Goal: Task Accomplishment & Management: Use online tool/utility

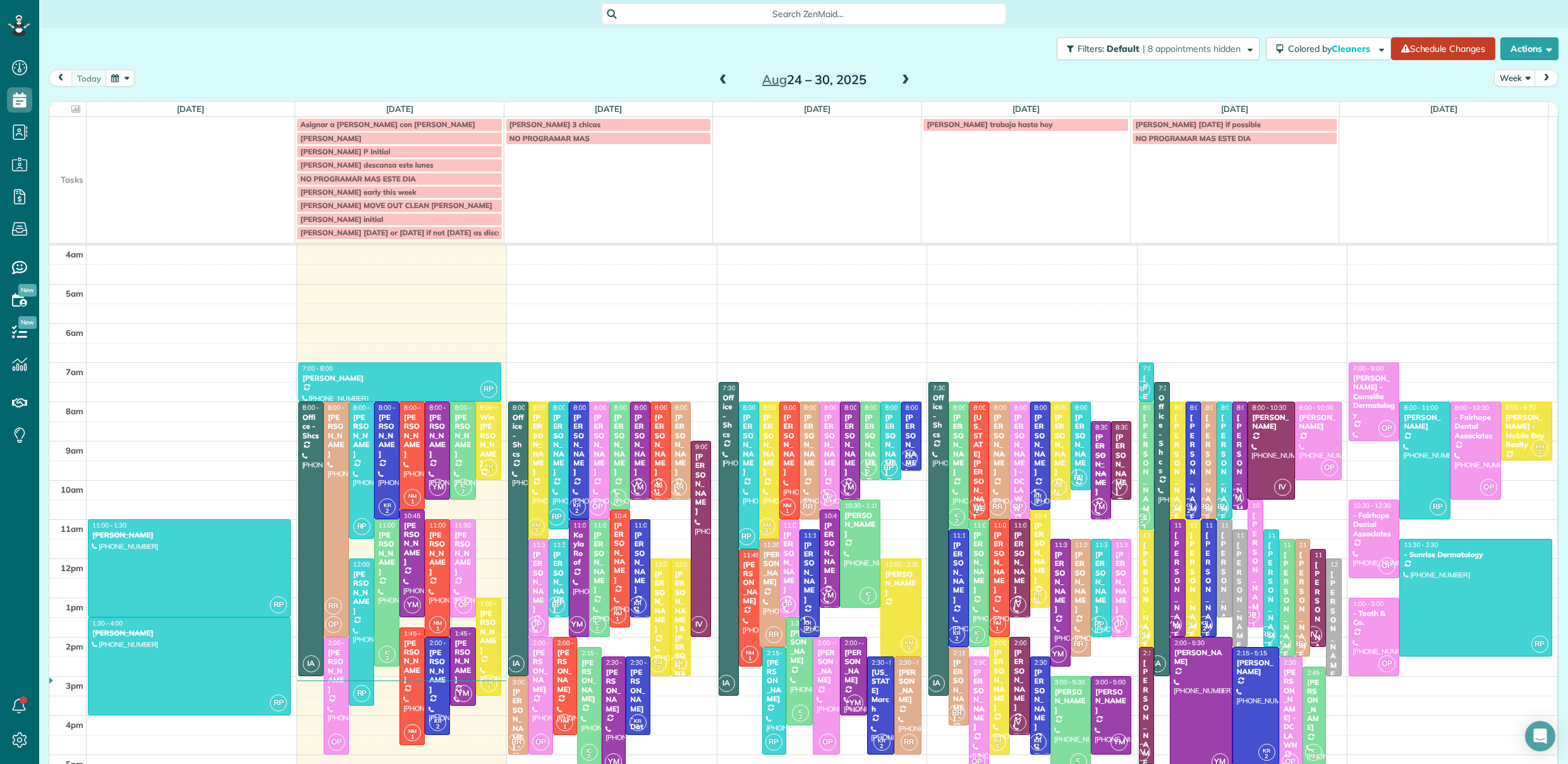
scroll to position [81, 0]
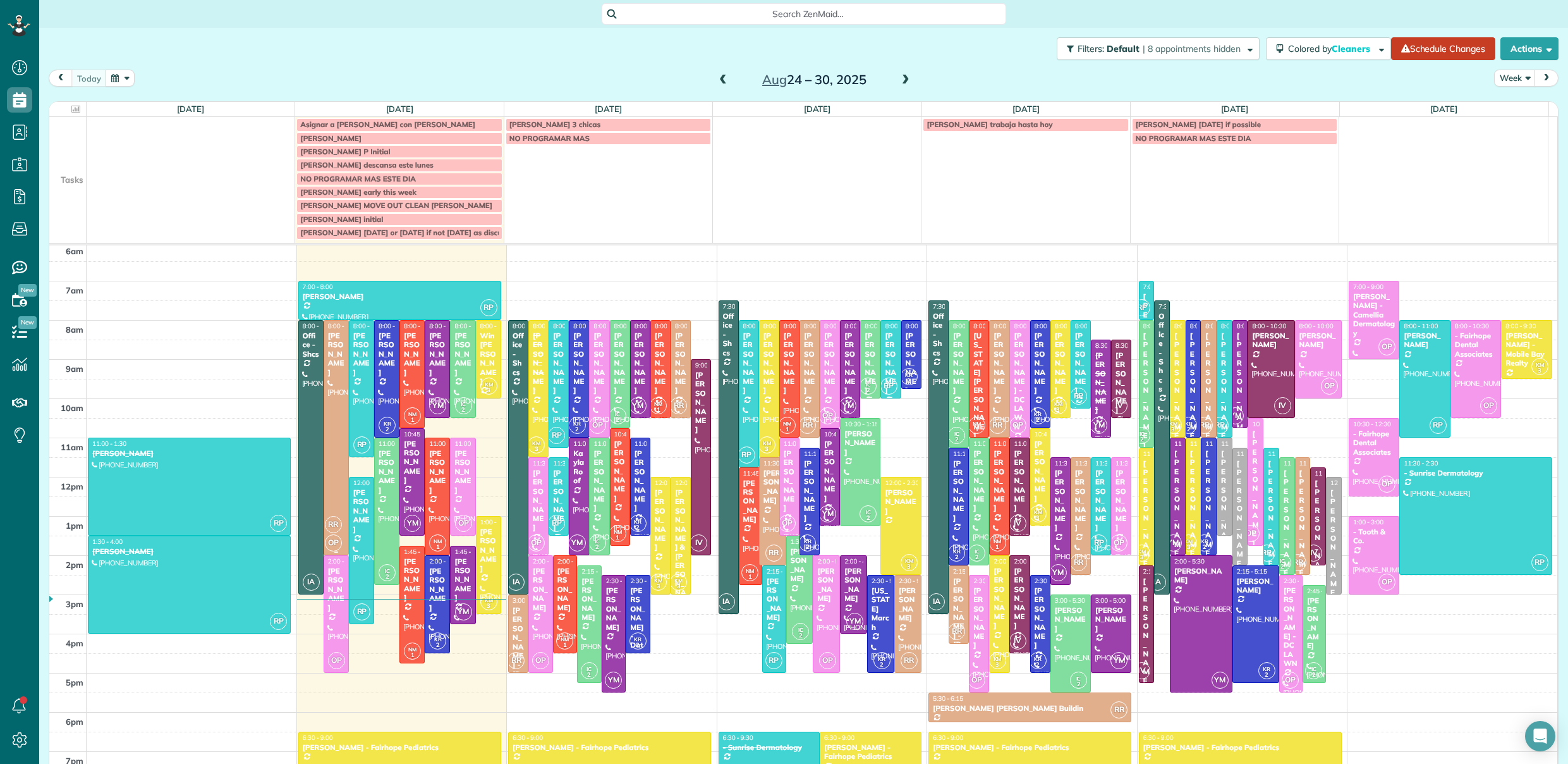
click at [332, 450] on div at bounding box center [336, 437] width 24 height 234
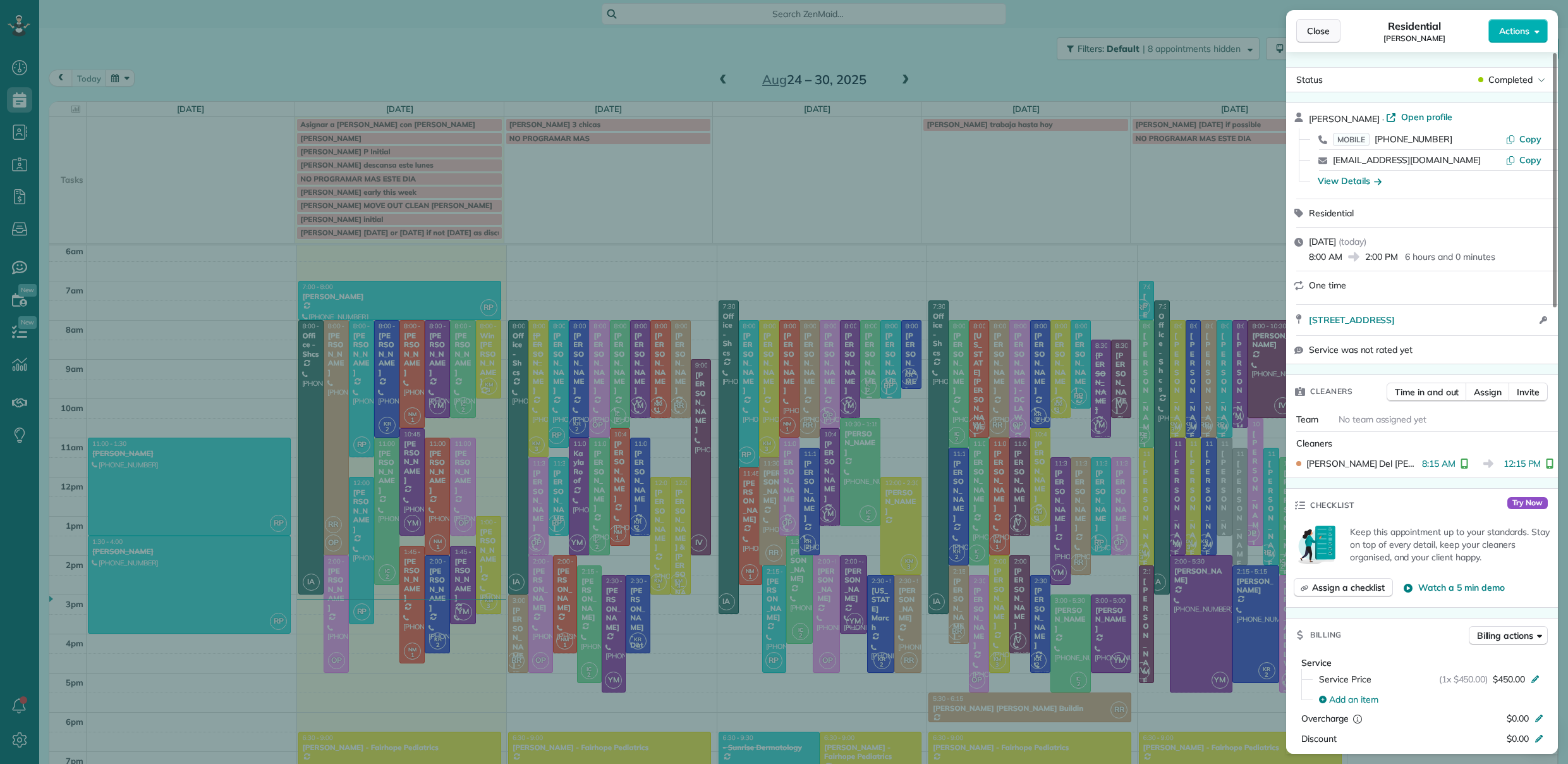
click at [1320, 33] on span "Close" at bounding box center [1319, 31] width 23 height 13
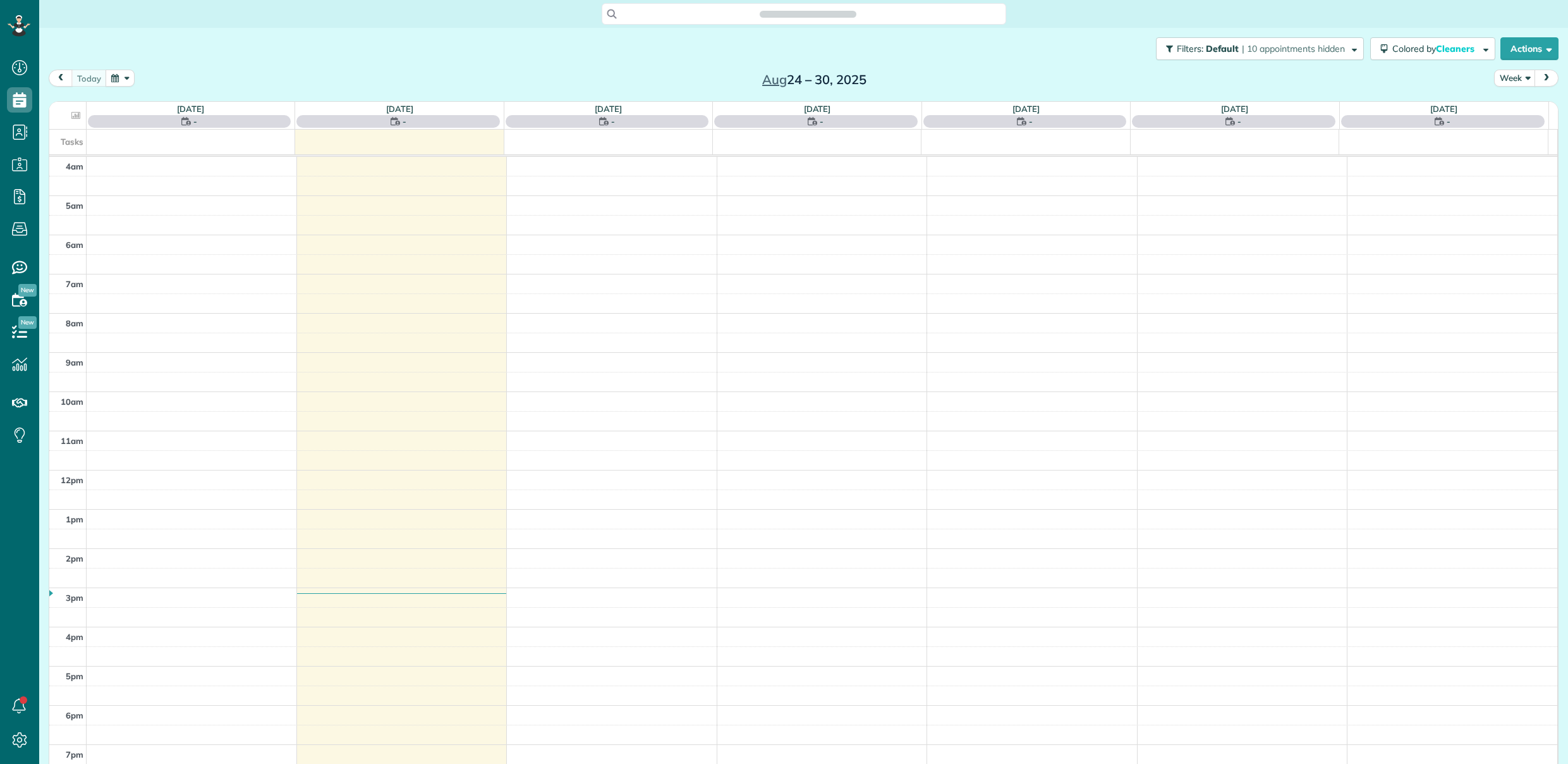
scroll to position [81, 0]
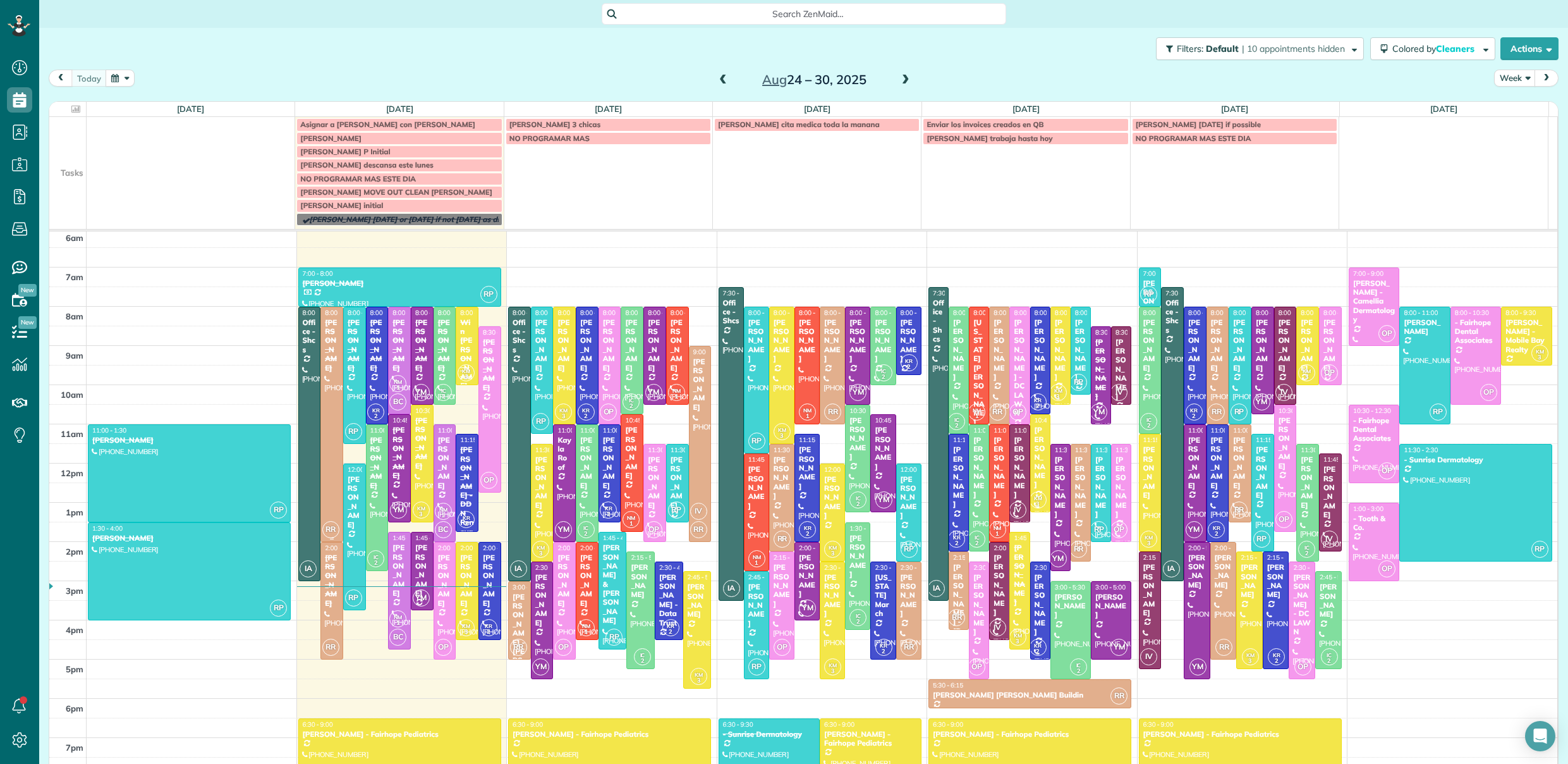
click at [324, 468] on div at bounding box center [332, 424] width 21 height 234
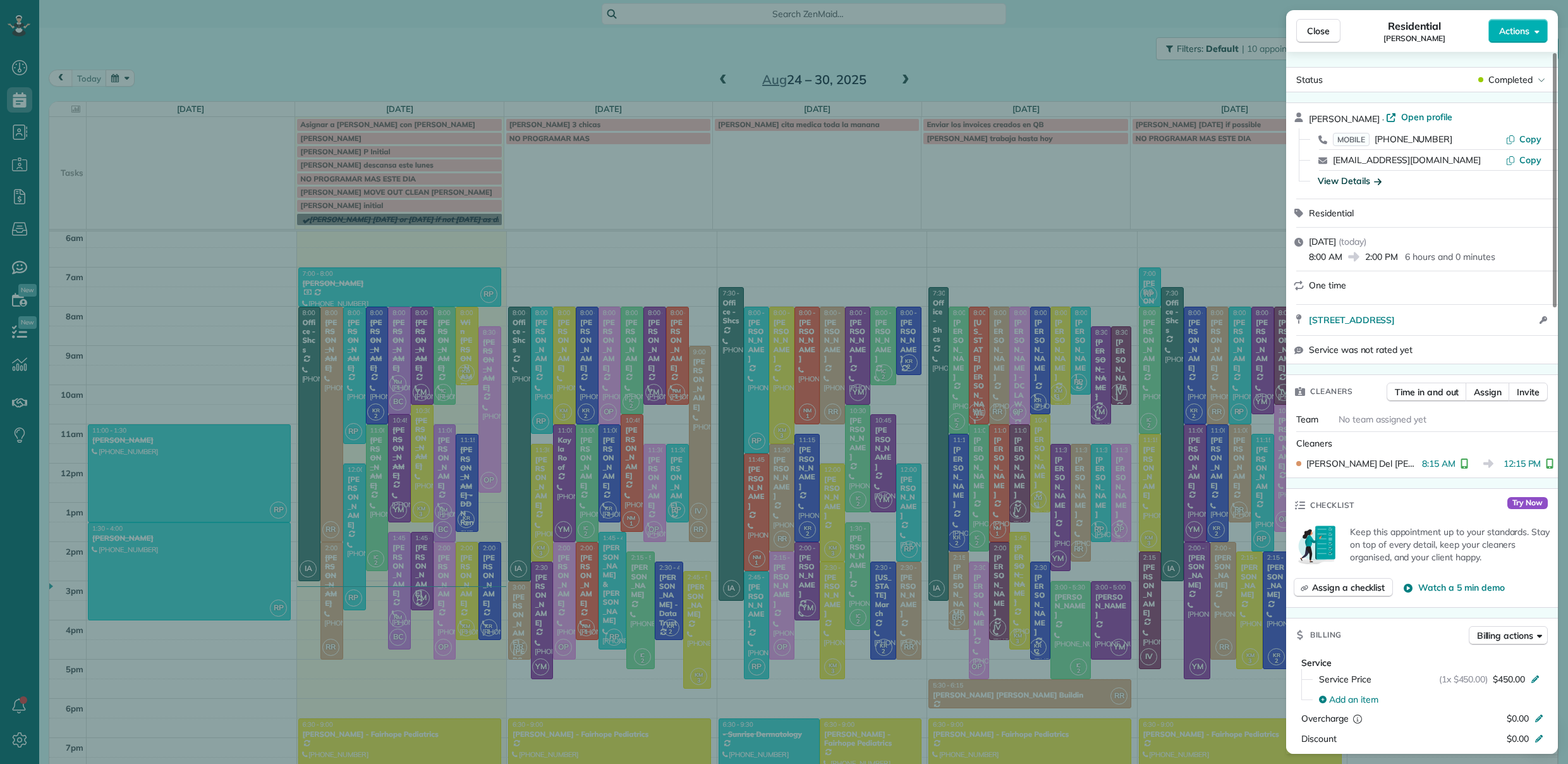
click at [1360, 179] on div "View Details" at bounding box center [1350, 181] width 64 height 13
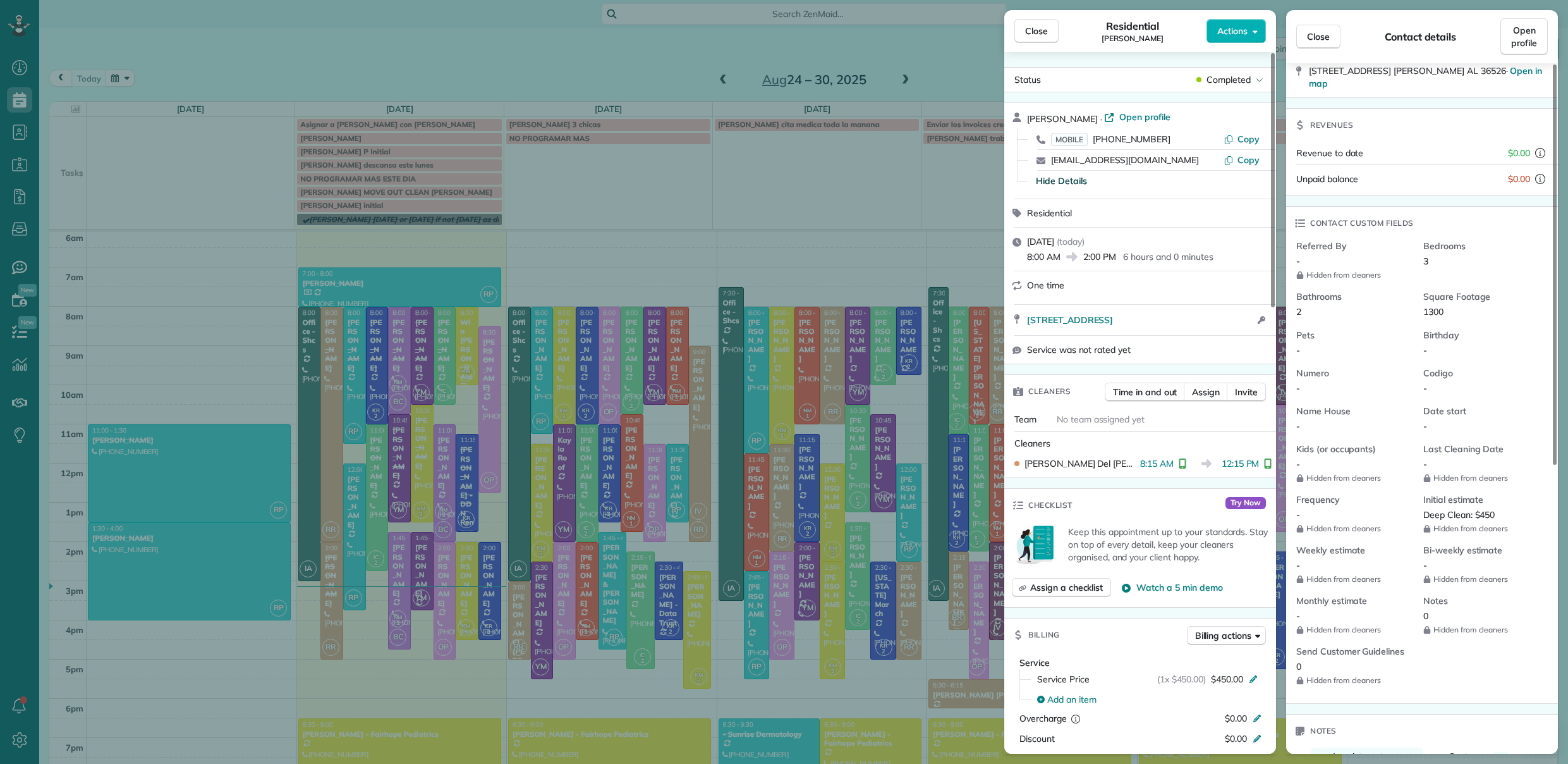
scroll to position [177, 0]
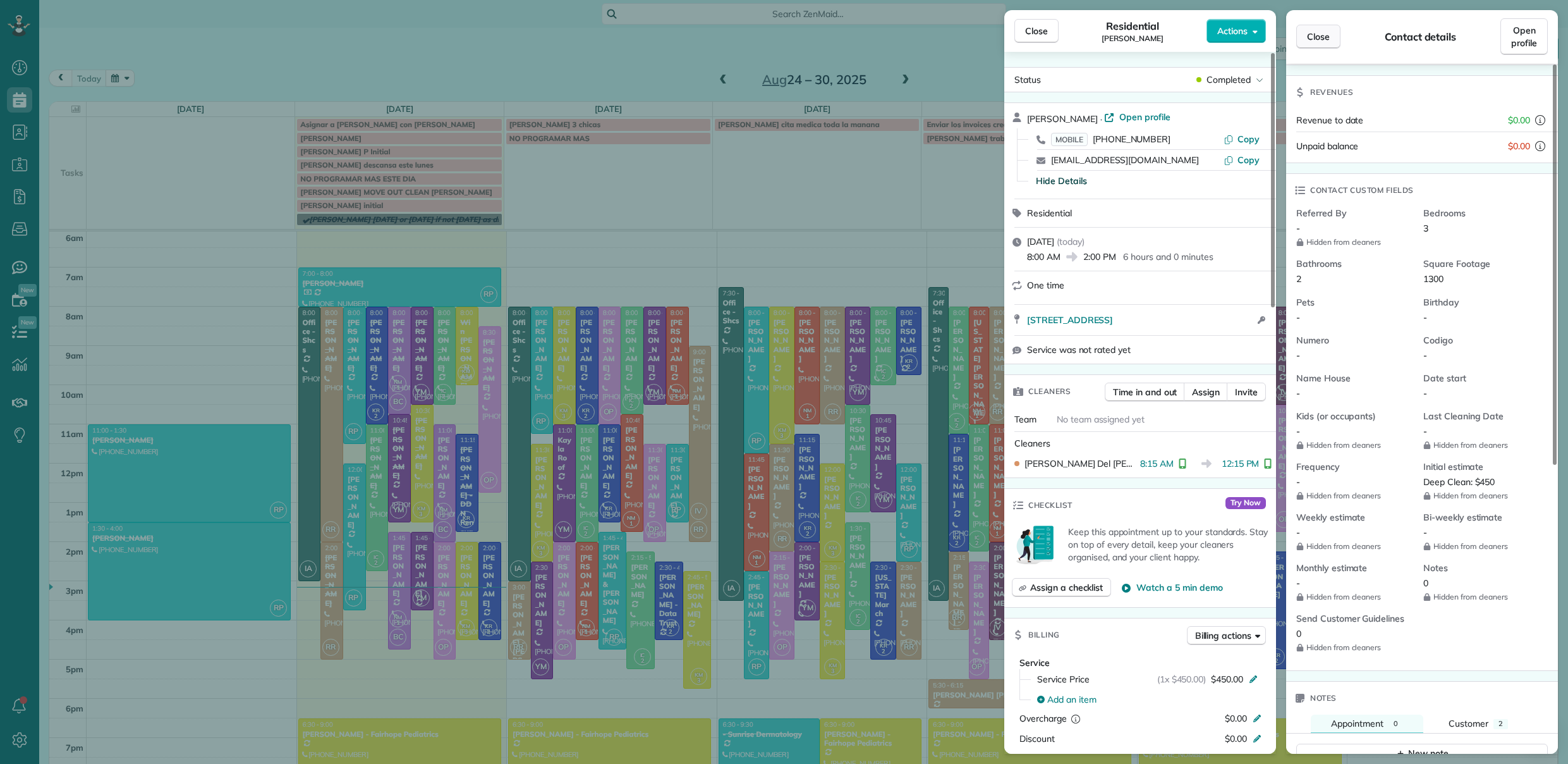
click at [1324, 39] on span "Close" at bounding box center [1319, 36] width 23 height 13
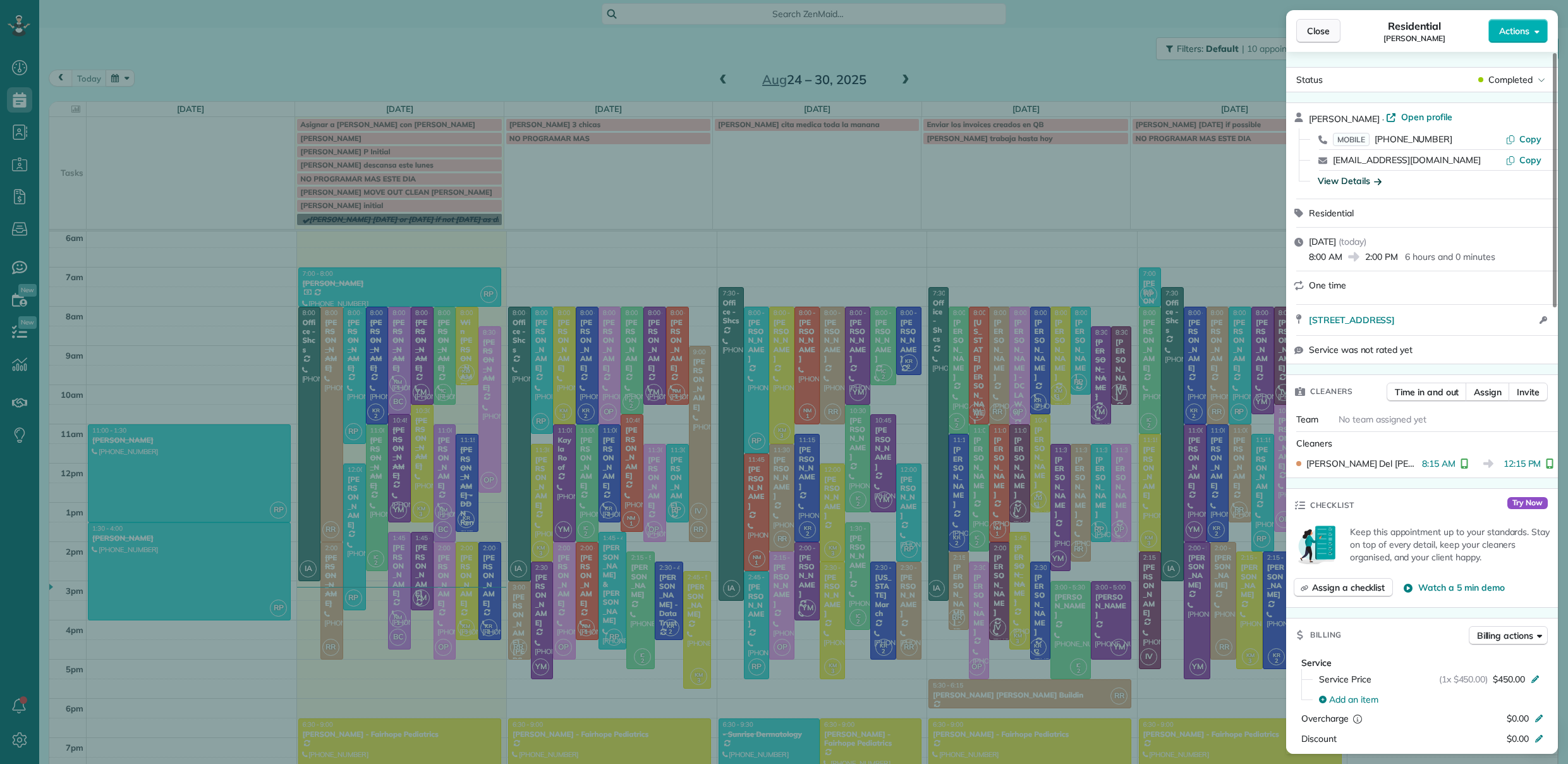
click at [1302, 23] on button "Close" at bounding box center [1319, 31] width 44 height 24
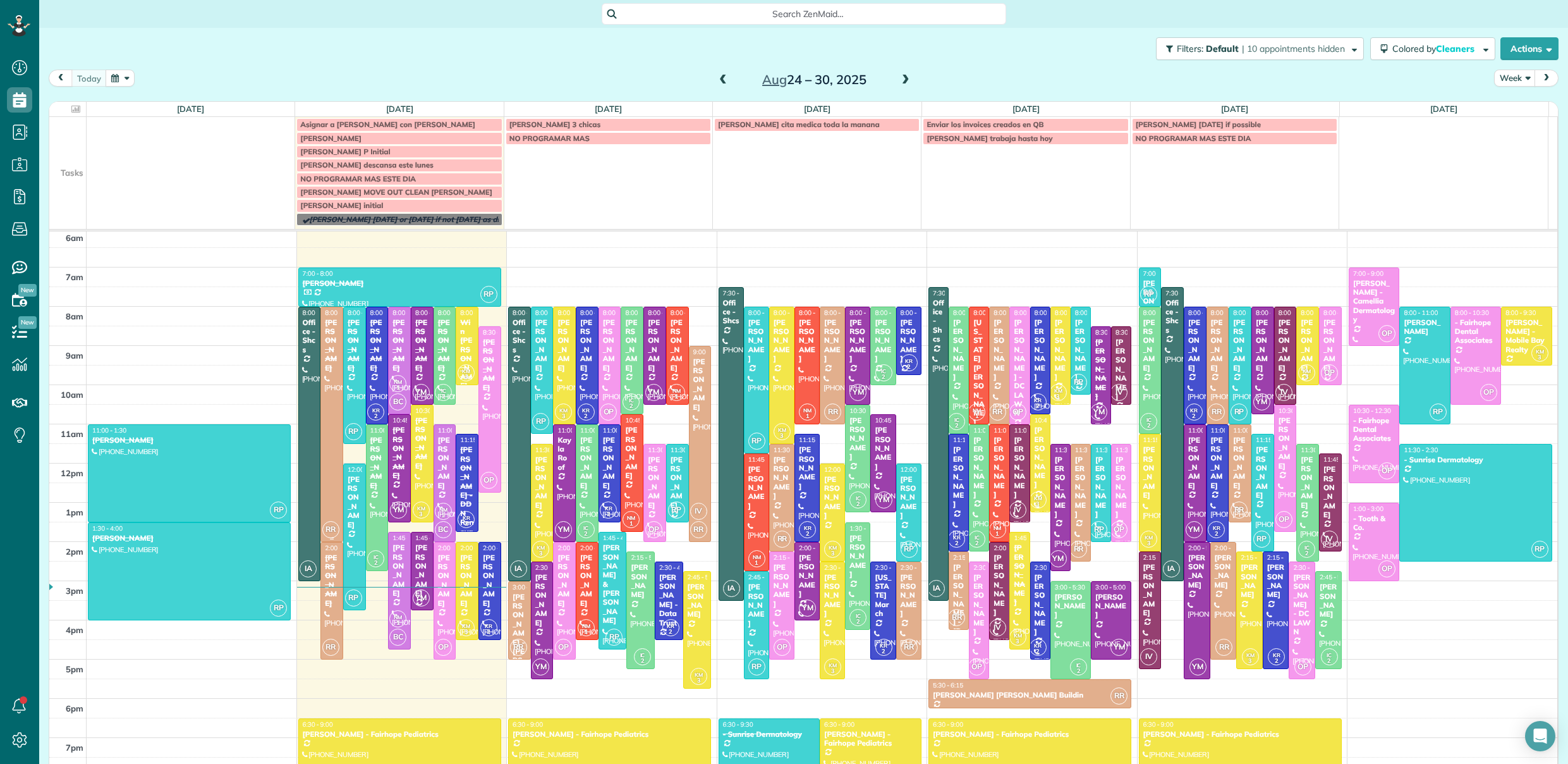
click at [328, 409] on div at bounding box center [332, 424] width 21 height 234
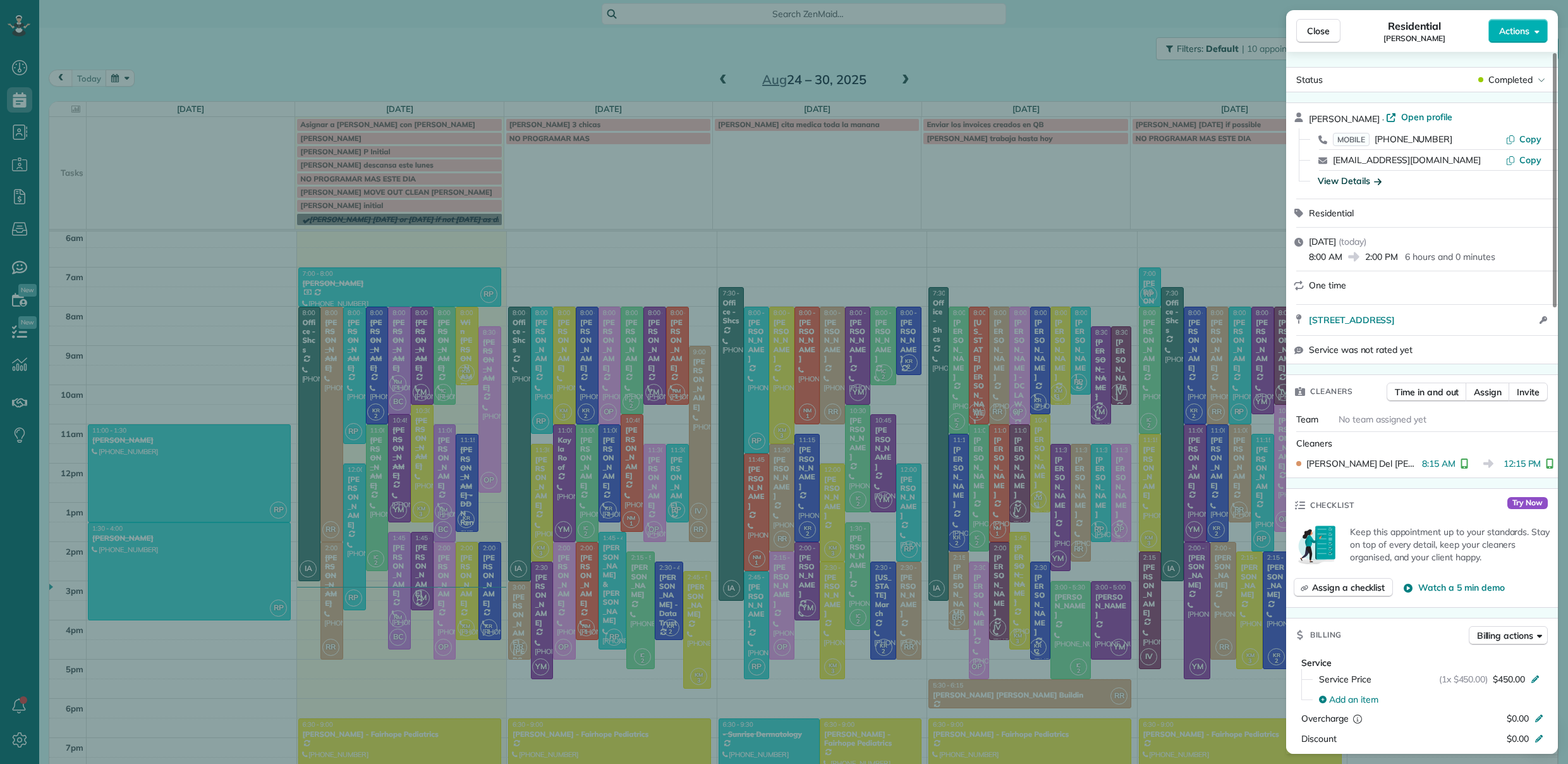
click at [1365, 182] on div "View Details" at bounding box center [1350, 181] width 64 height 13
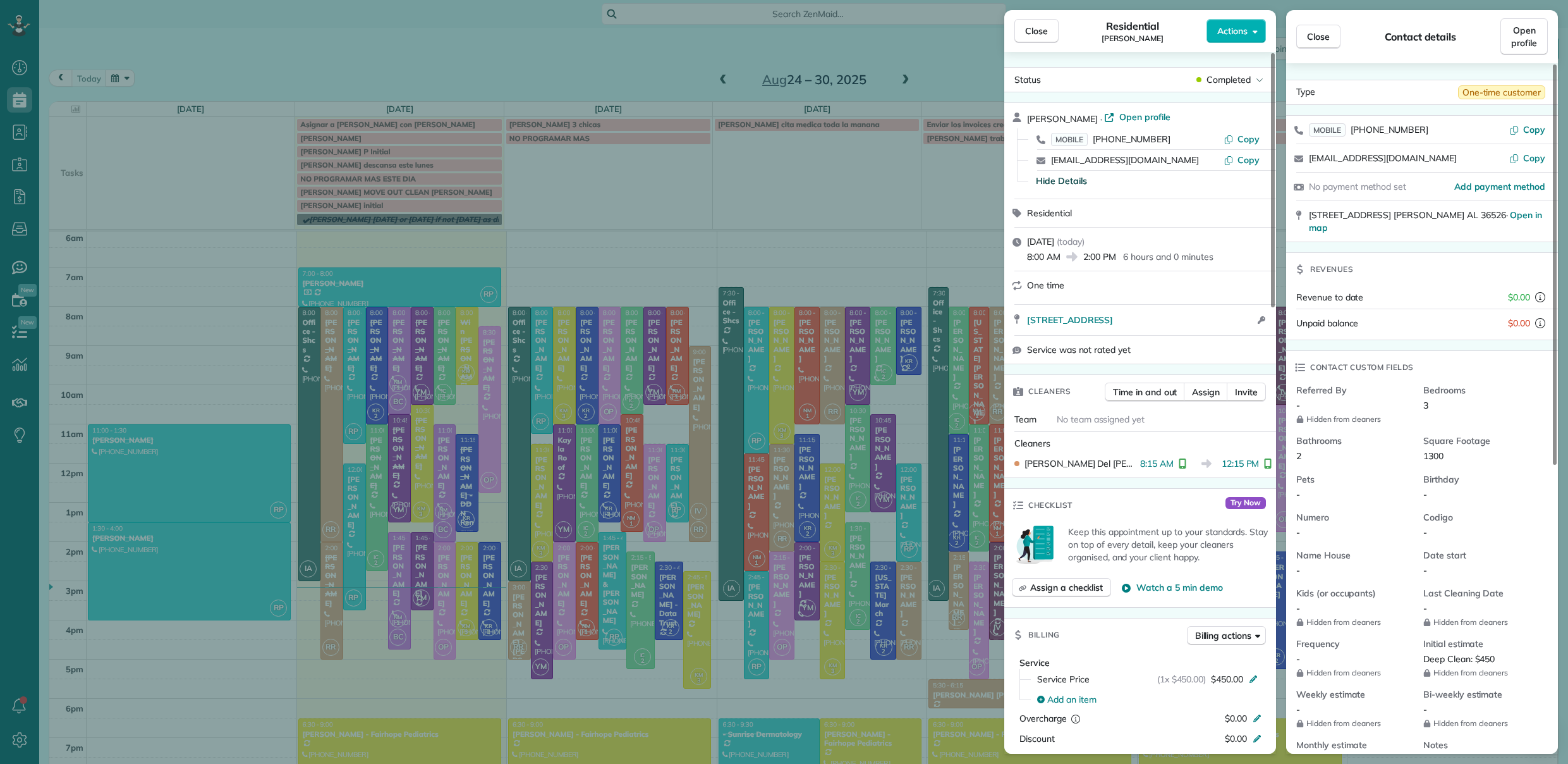
click at [1323, 28] on button "Close" at bounding box center [1319, 37] width 44 height 24
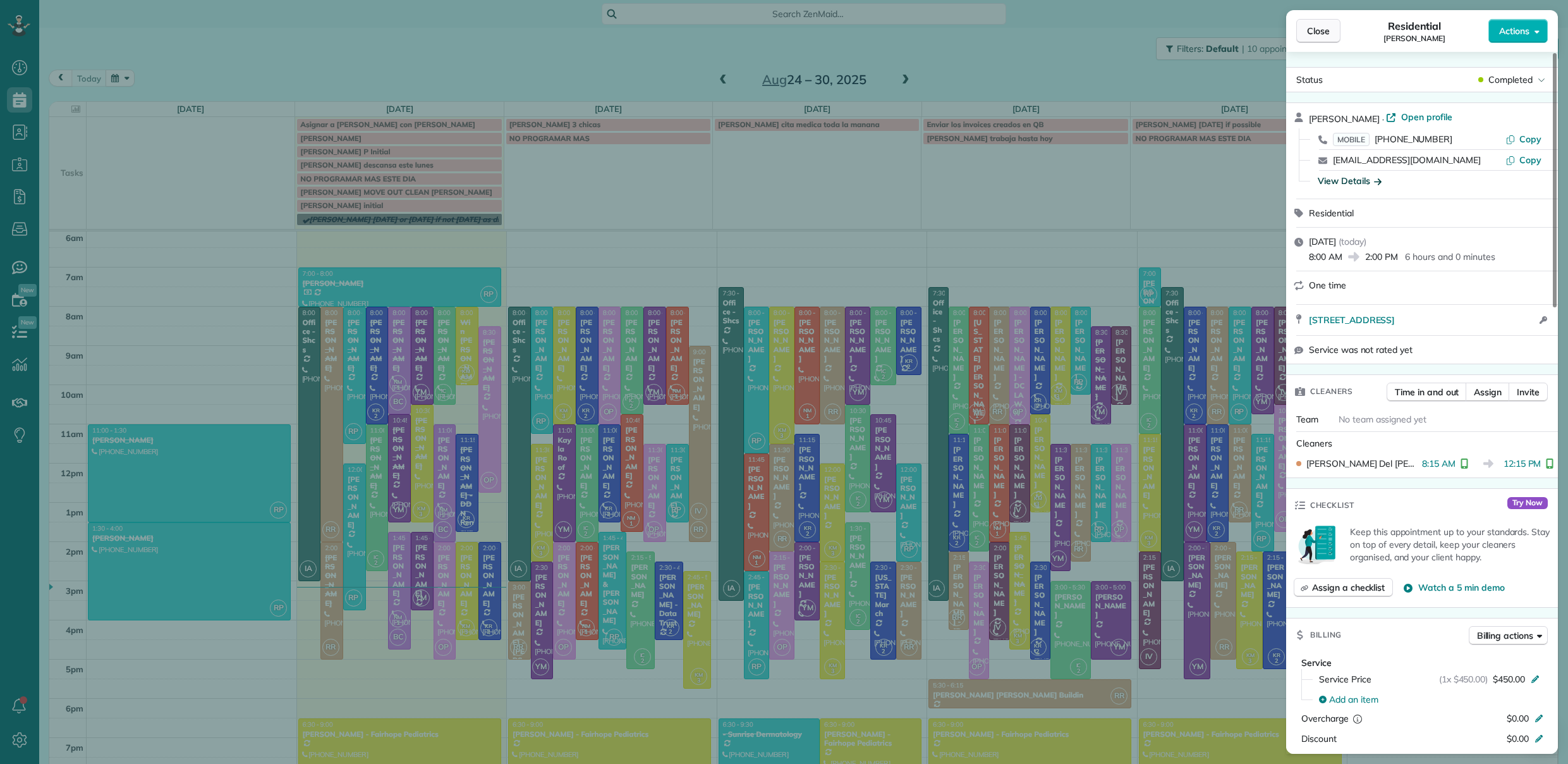
click at [1318, 32] on span "Close" at bounding box center [1319, 31] width 23 height 13
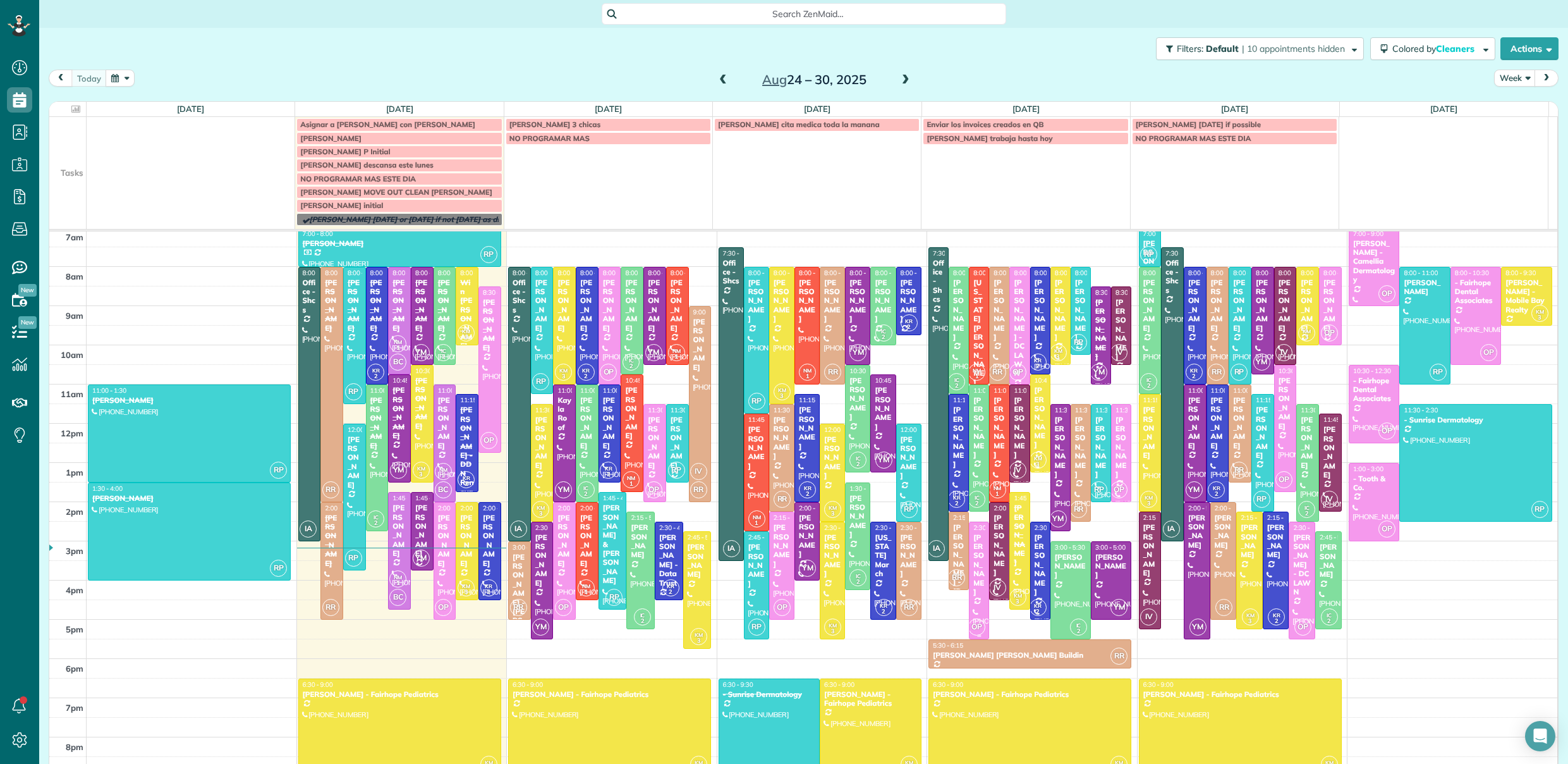
scroll to position [130, 0]
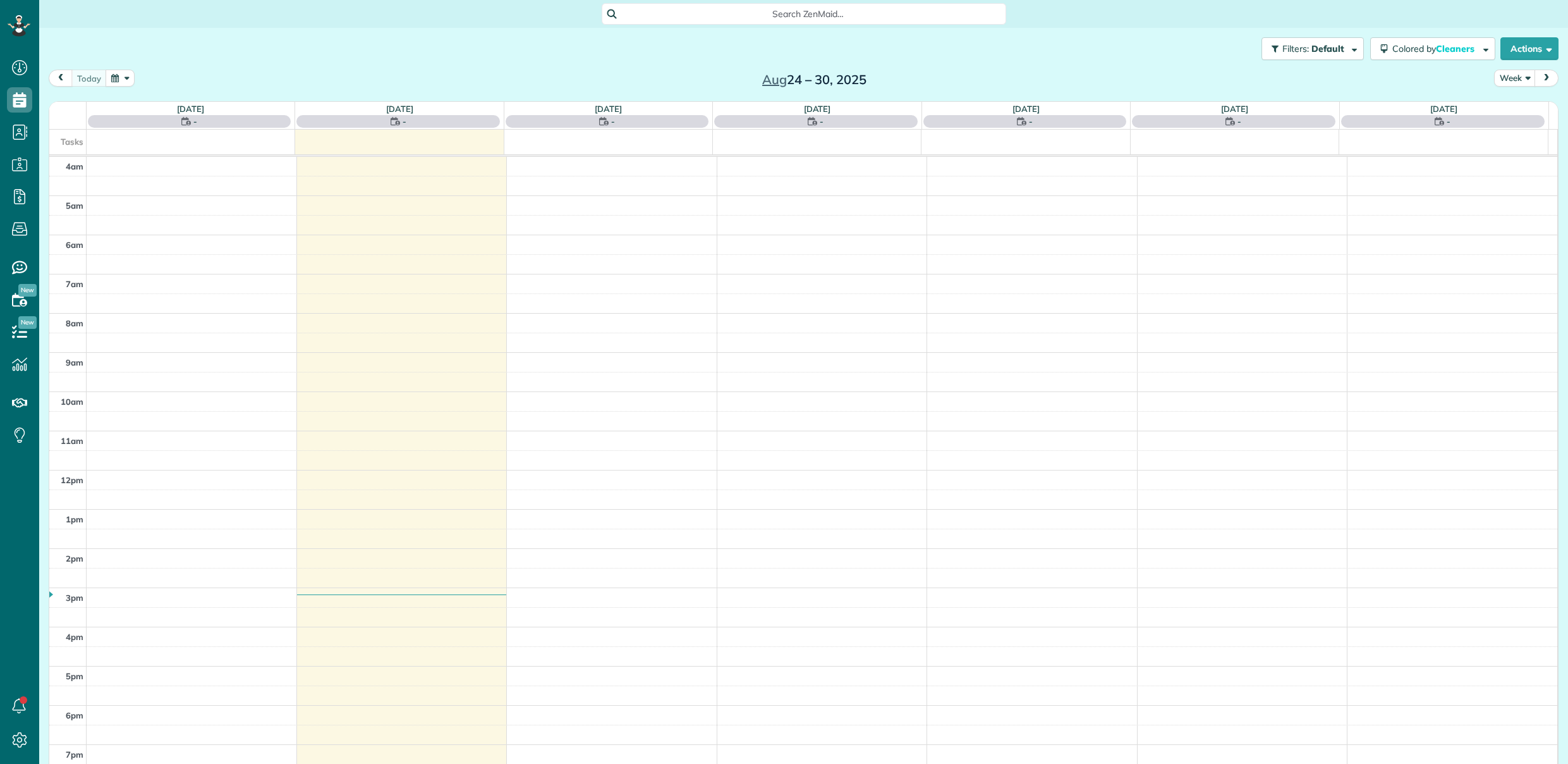
scroll to position [81, 0]
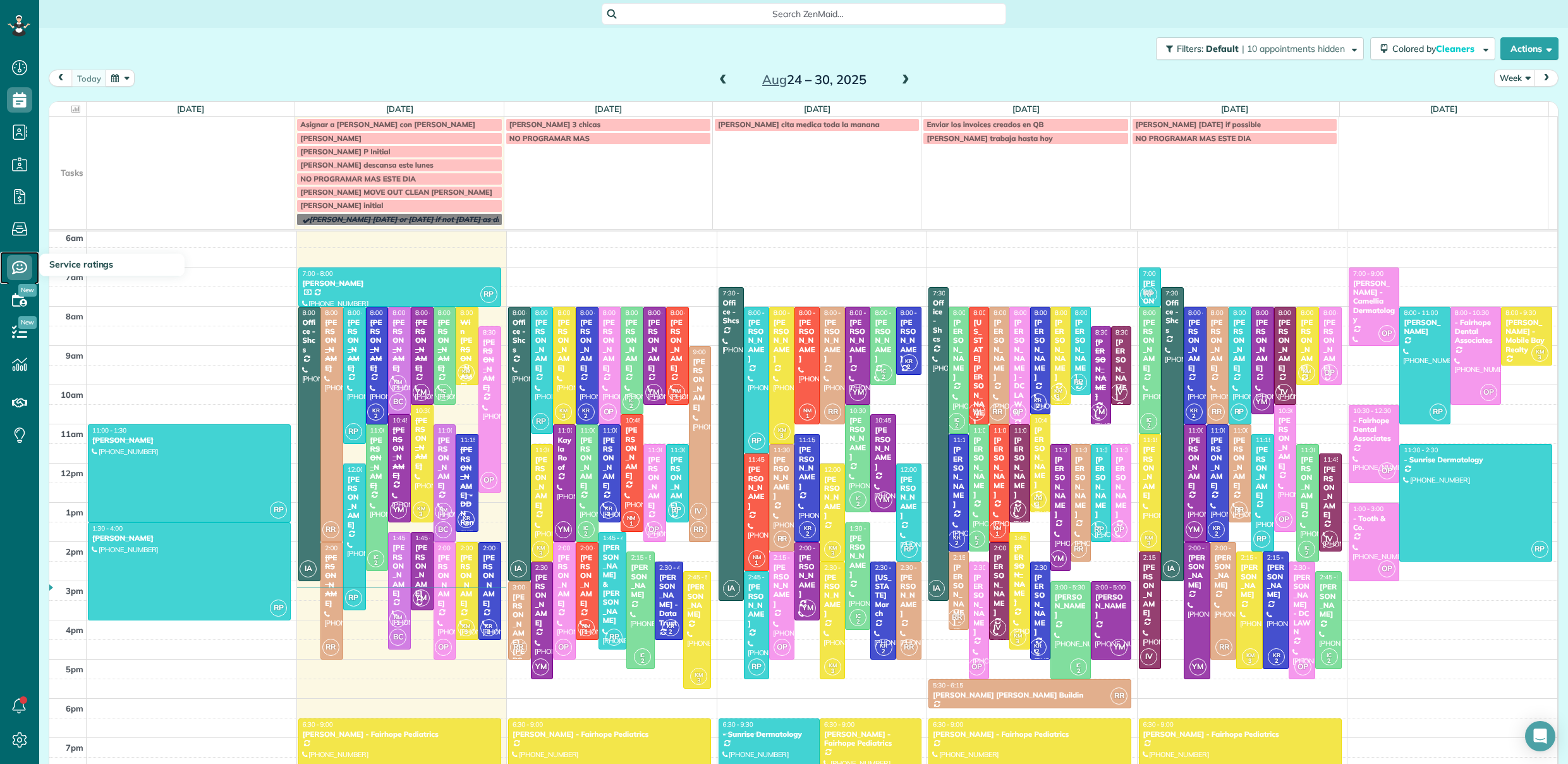
click at [21, 270] on icon at bounding box center [19, 267] width 26 height 26
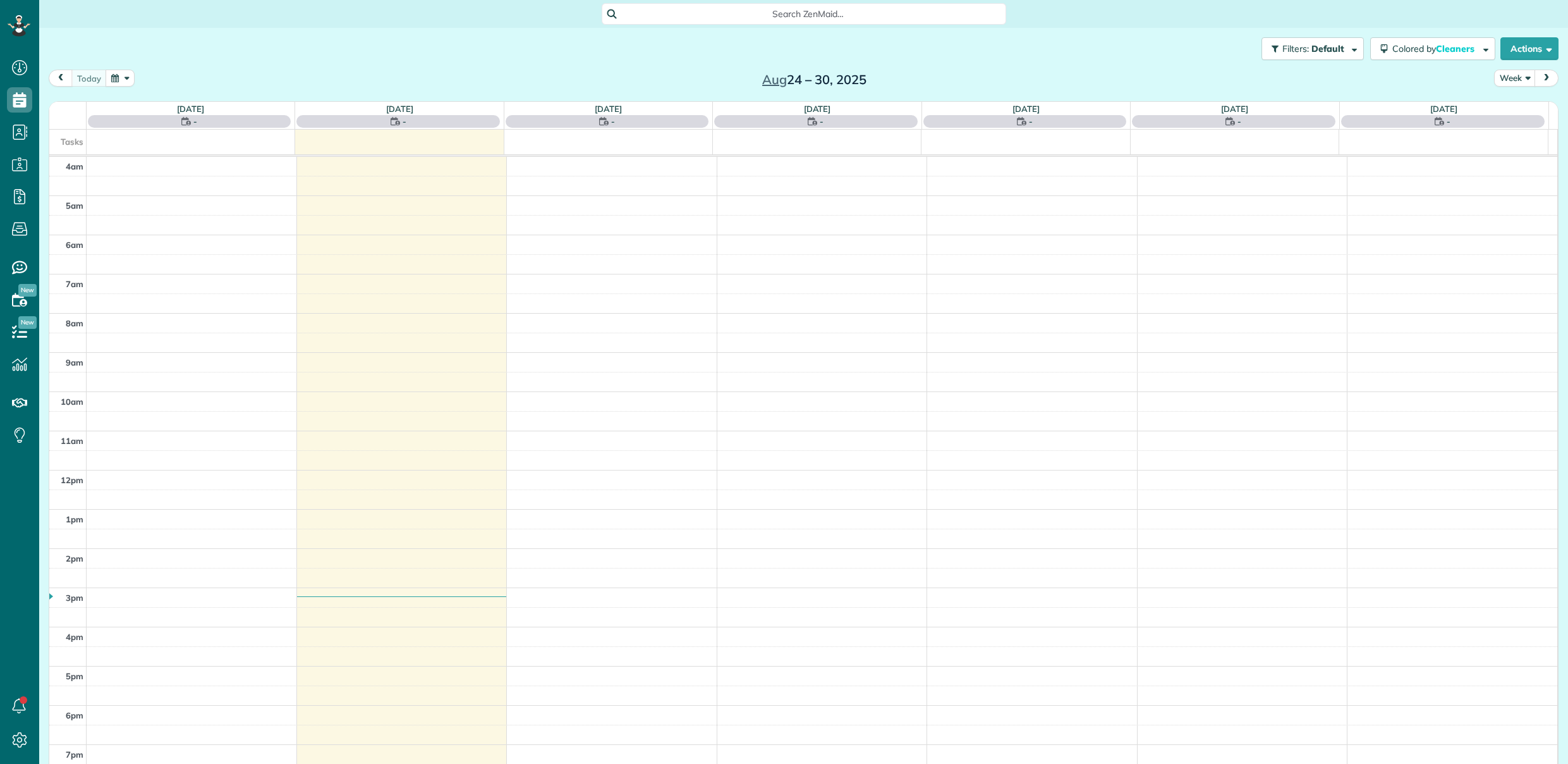
scroll to position [81, 0]
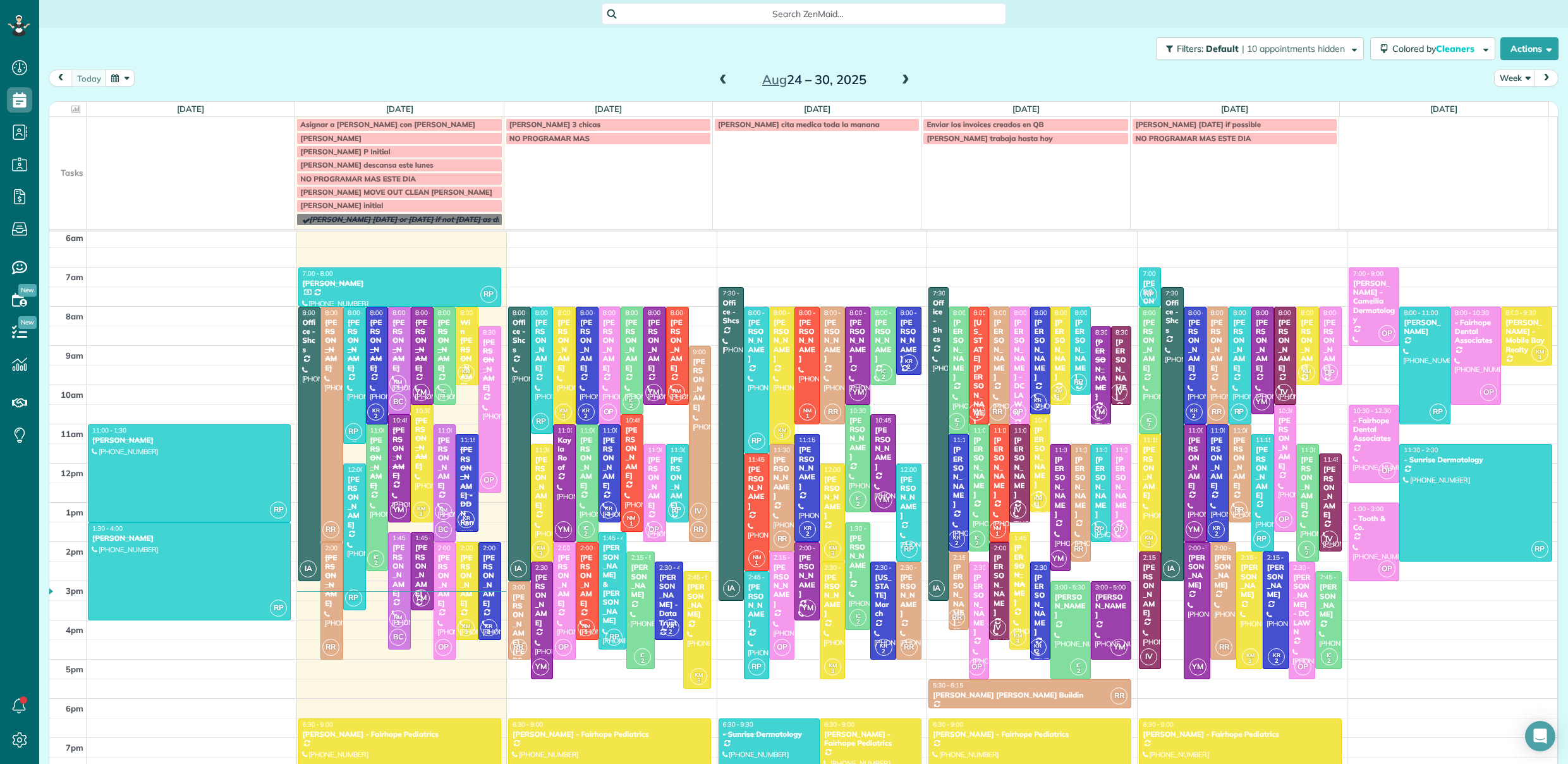
click at [350, 386] on div at bounding box center [355, 375] width 21 height 136
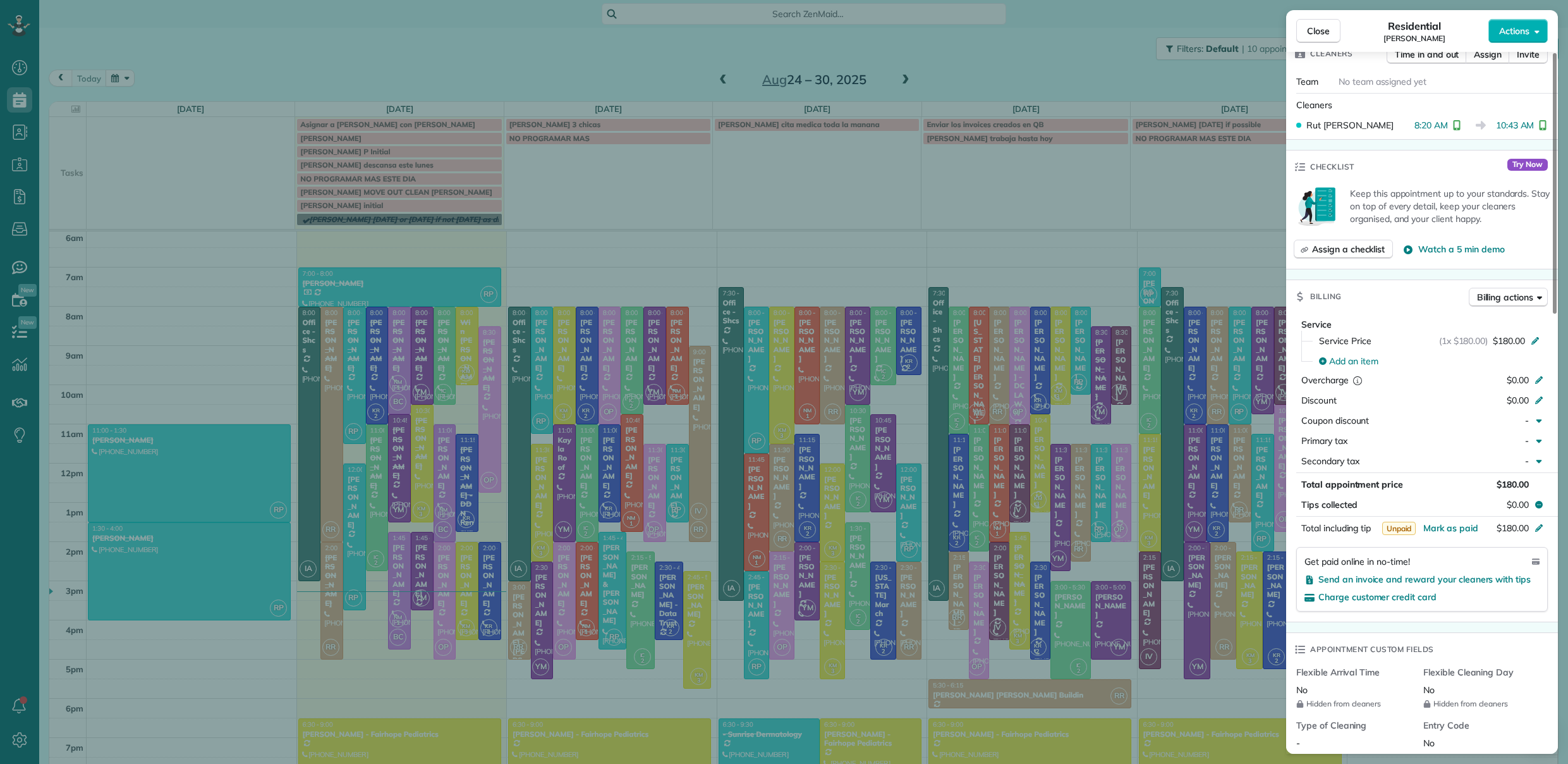
scroll to position [380, 0]
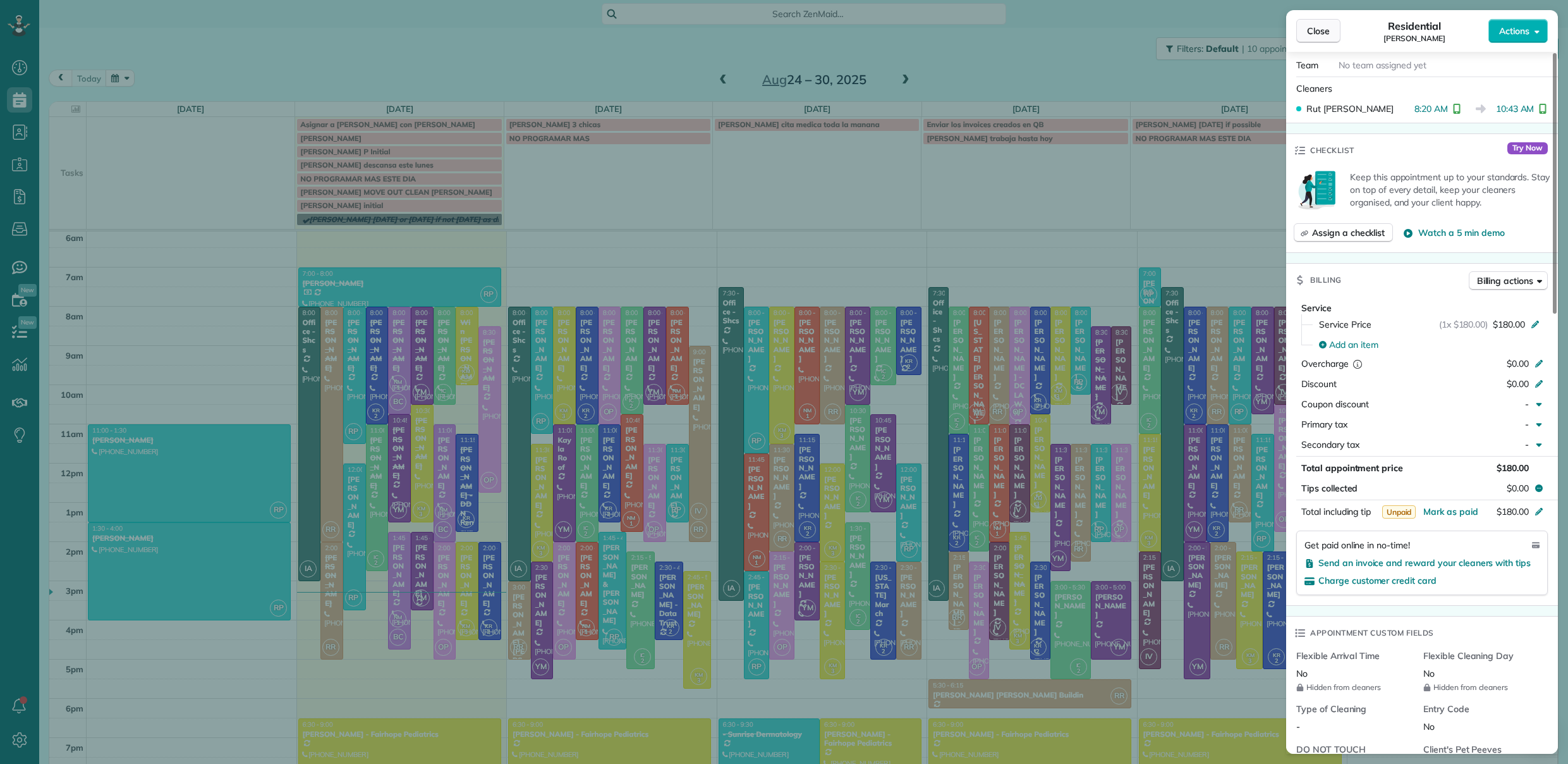
click at [1330, 29] on button "Close" at bounding box center [1319, 31] width 44 height 24
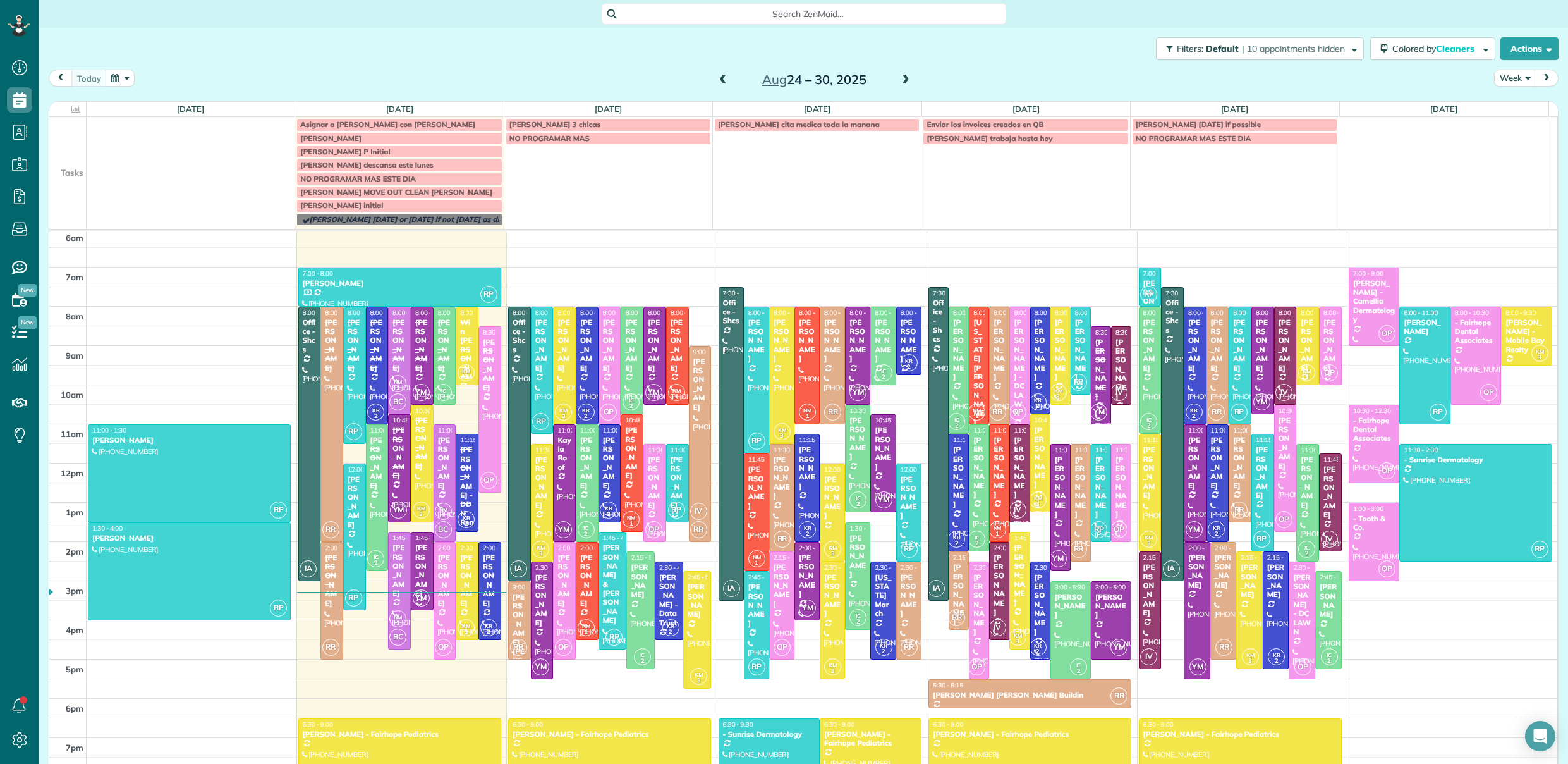
click at [349, 369] on div at bounding box center [355, 375] width 21 height 136
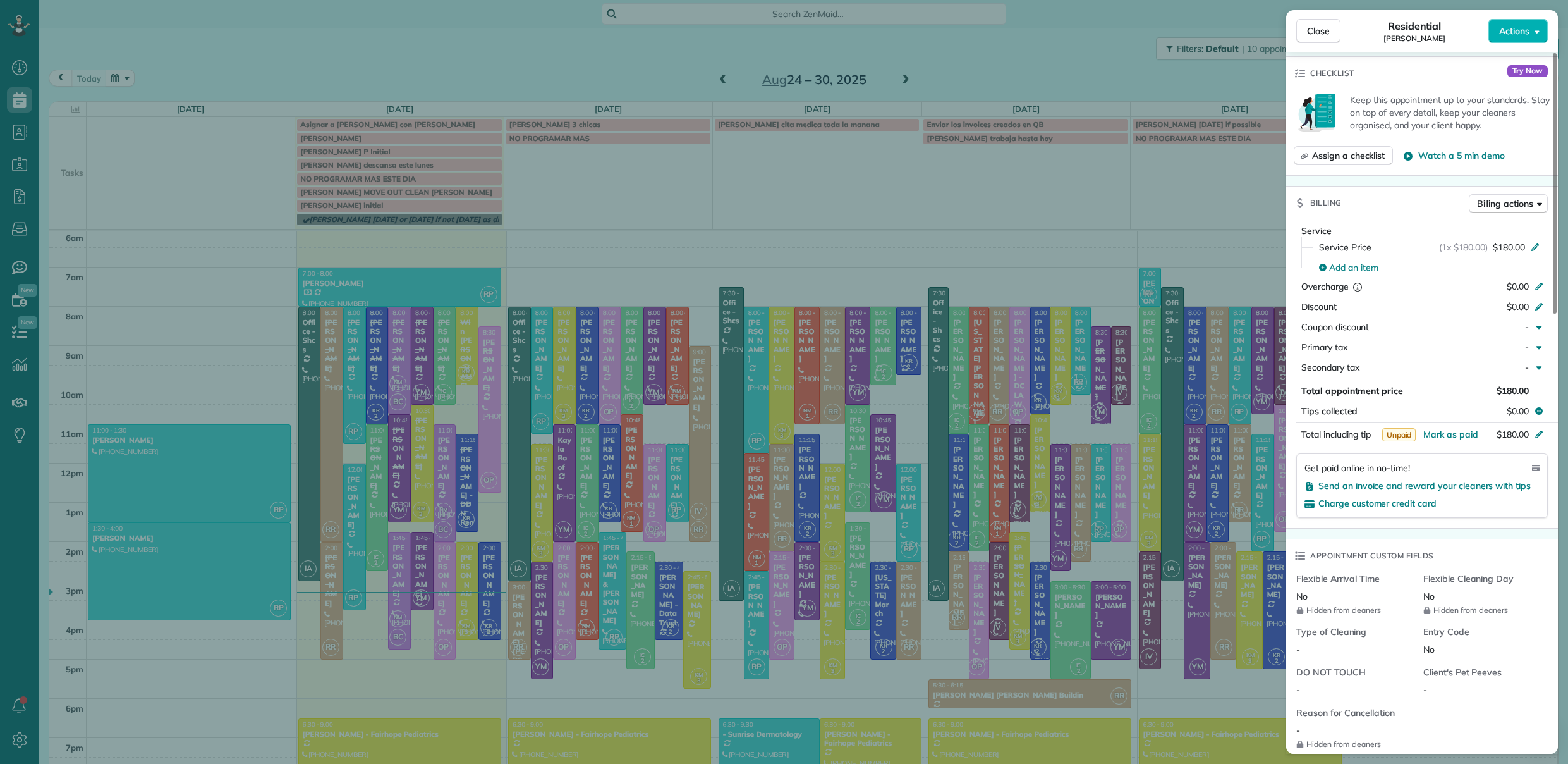
scroll to position [490, 0]
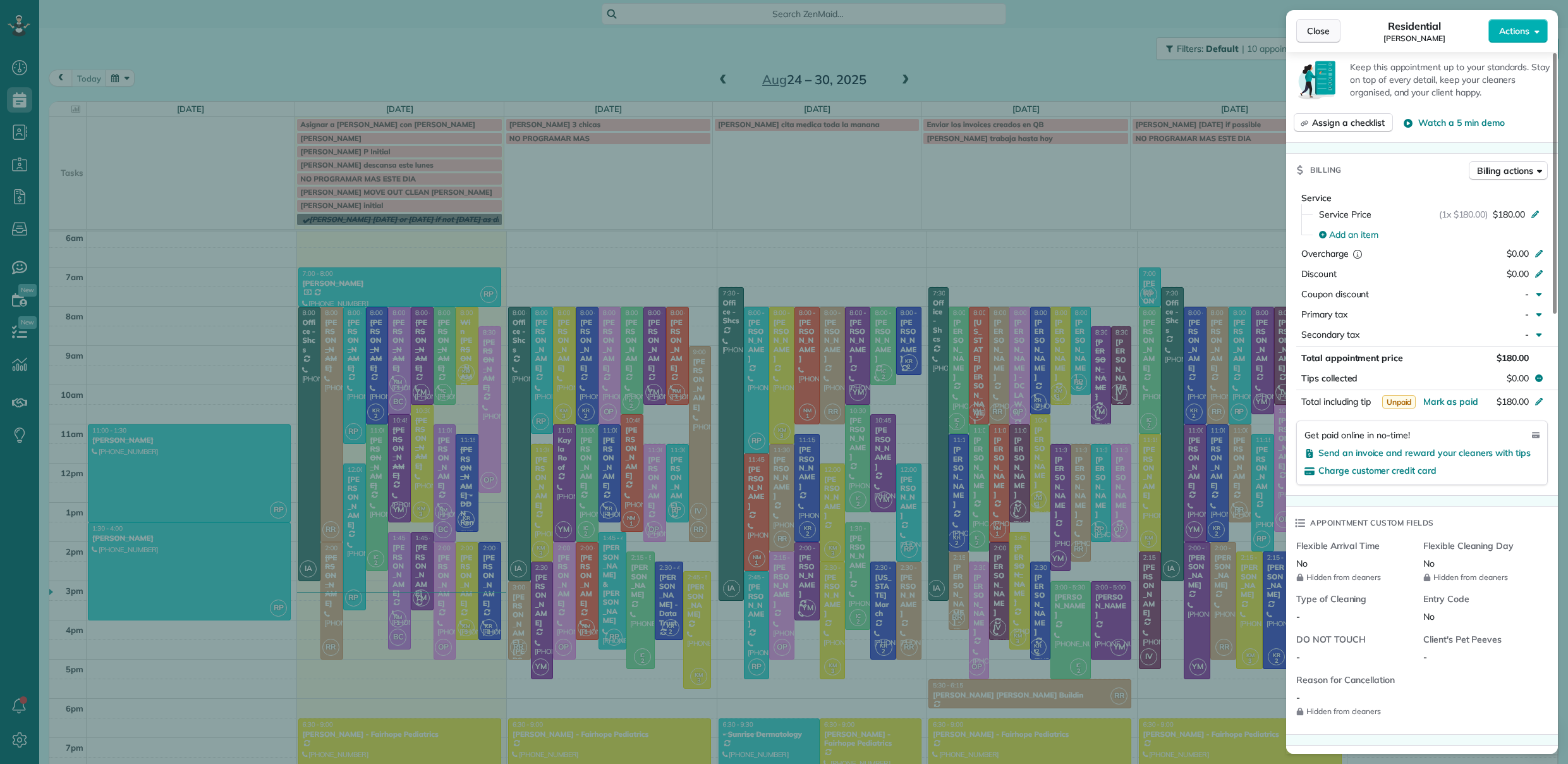
click at [1322, 30] on span "Close" at bounding box center [1319, 31] width 23 height 13
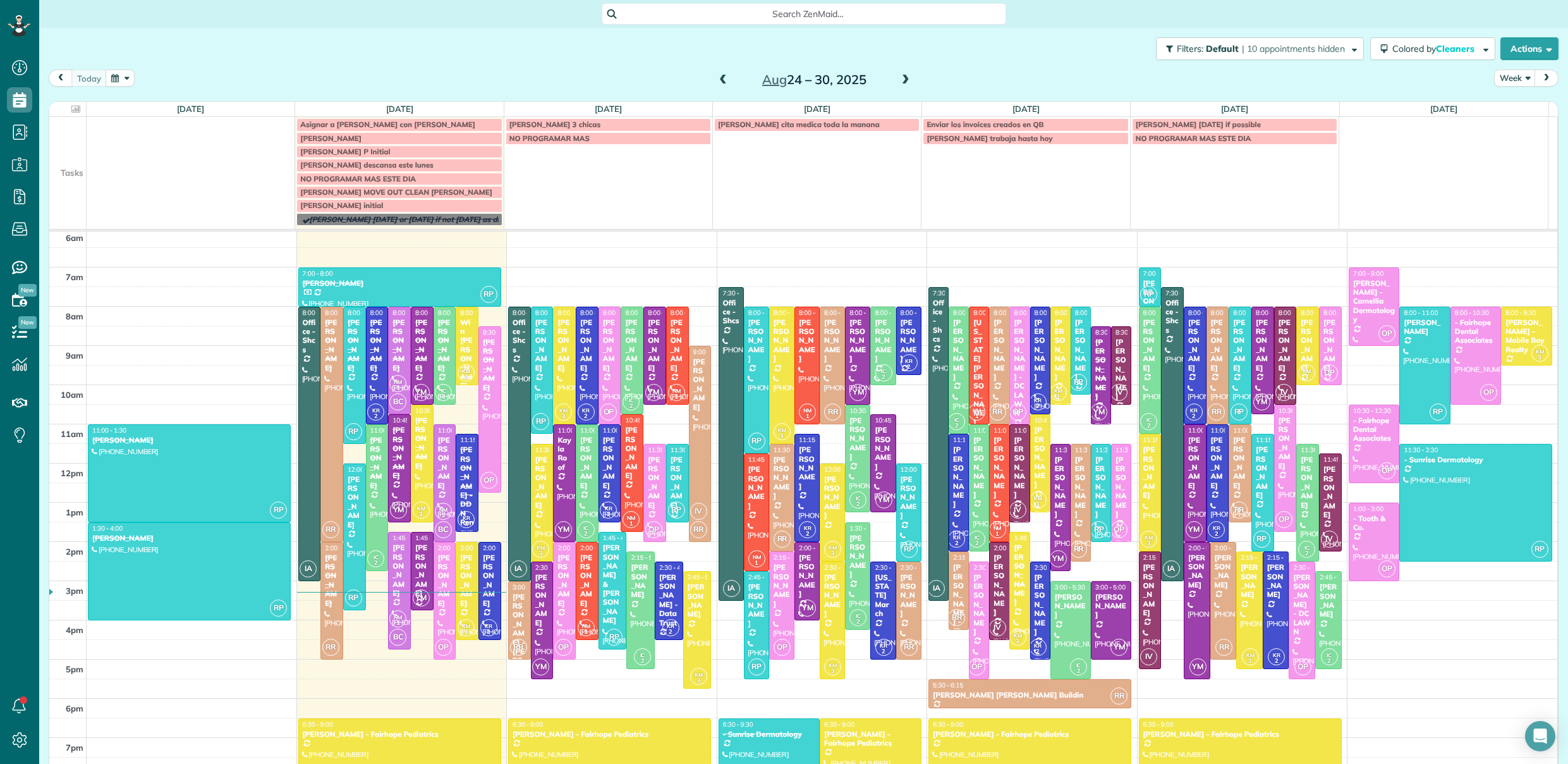
scroll to position [98, 0]
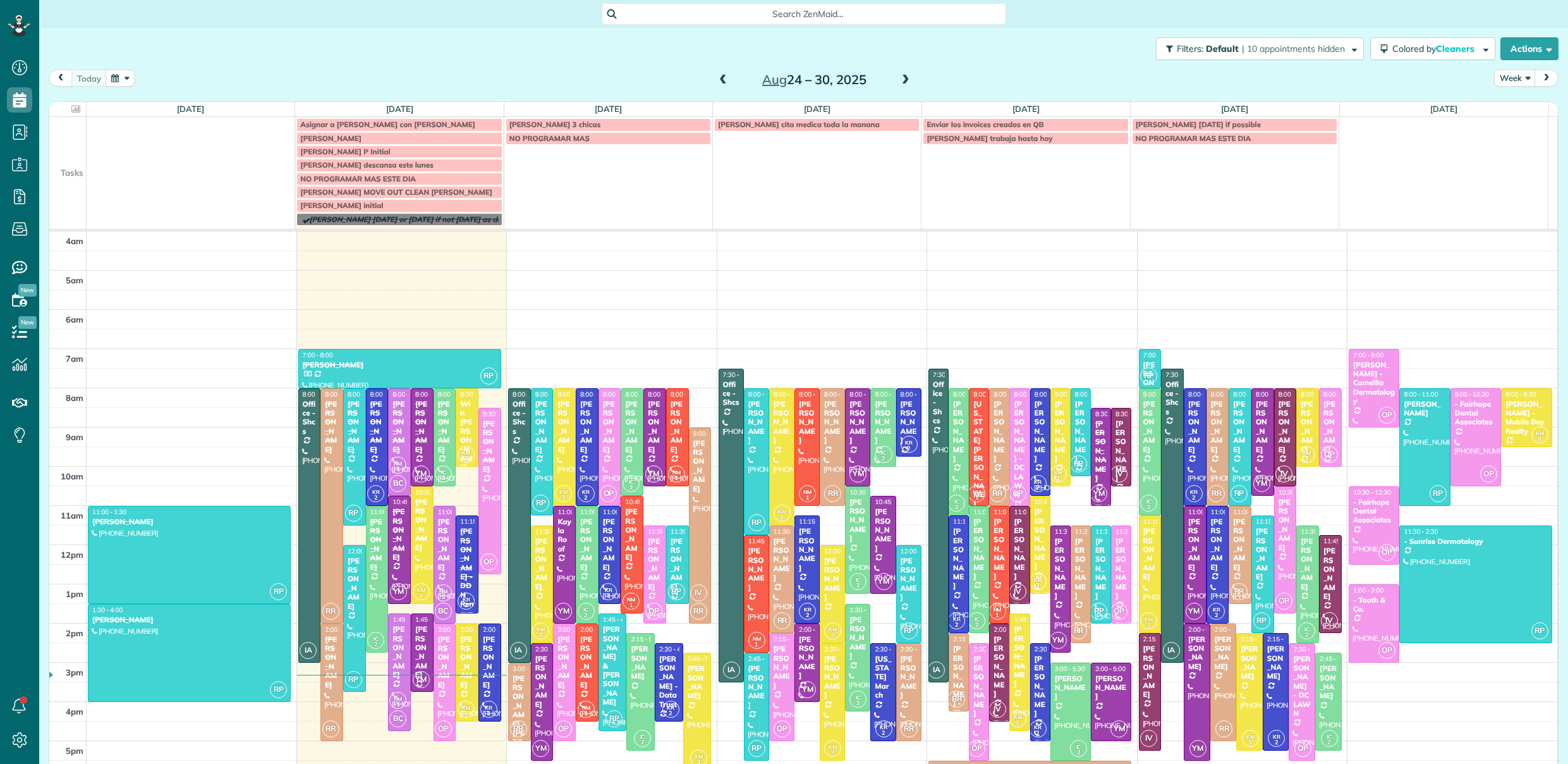
scroll to position [81, 0]
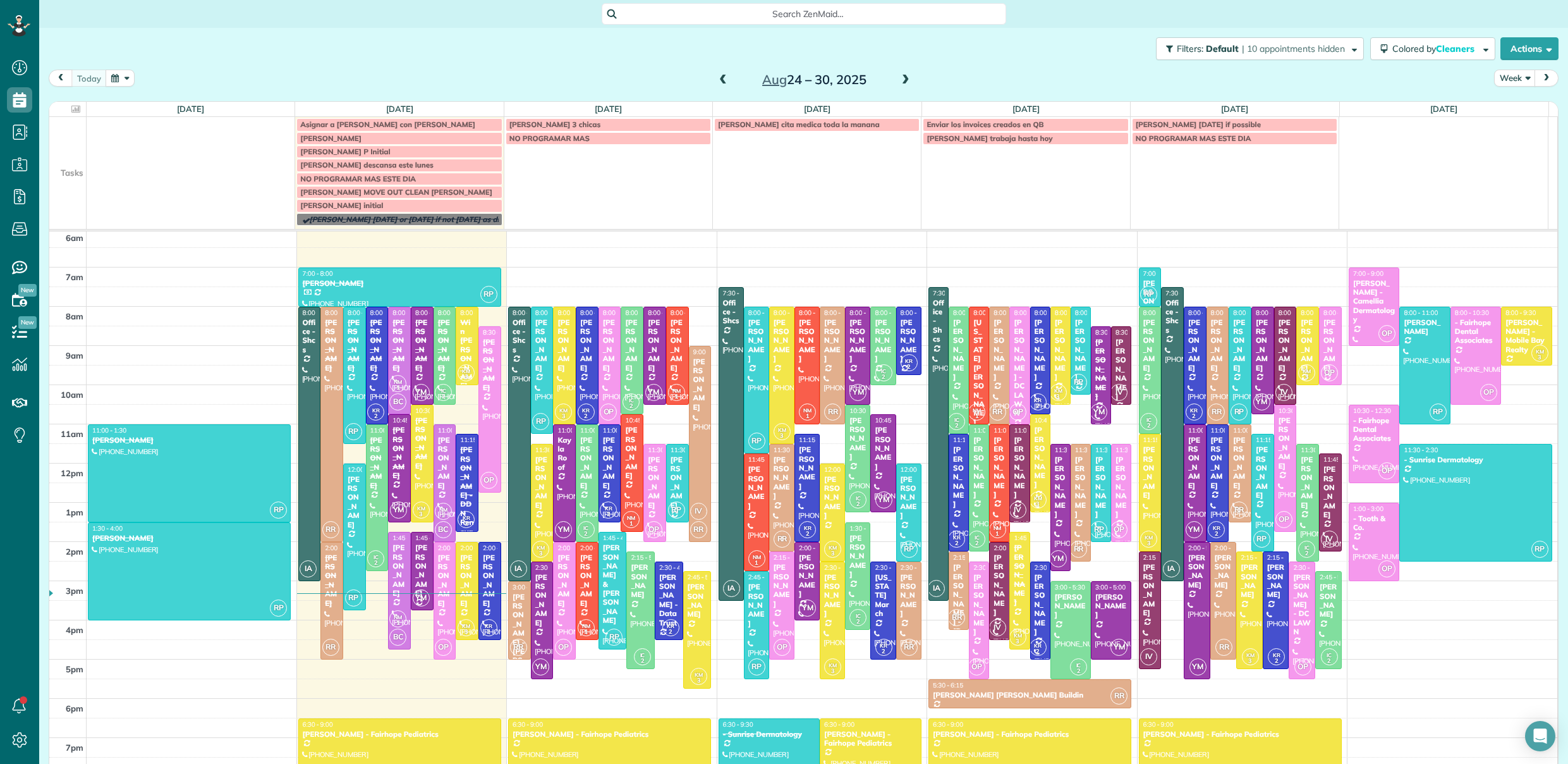
click at [567, 191] on td "NO PROGRAMAR MAS" at bounding box center [608, 179] width 209 height 95
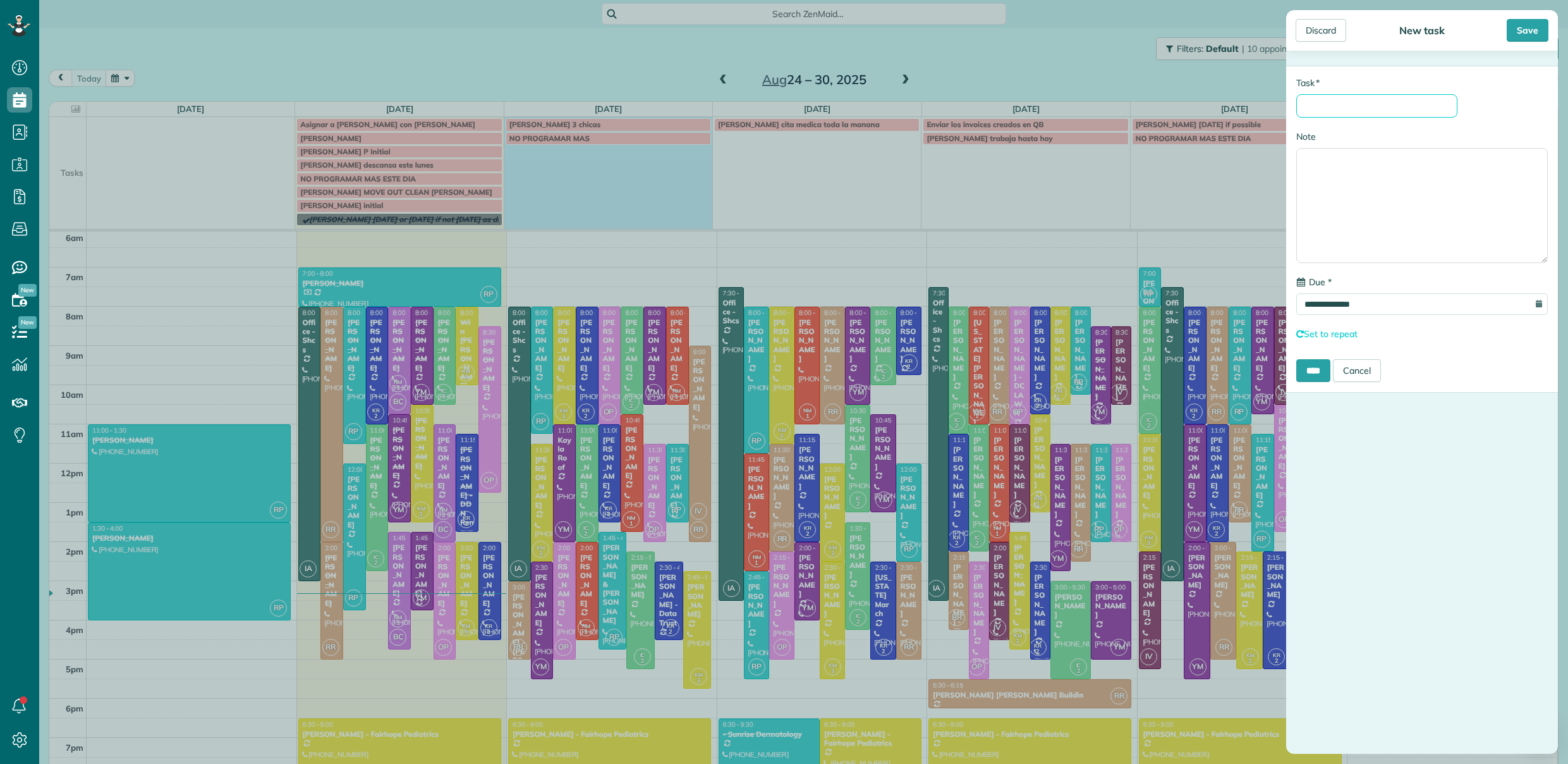
click at [1339, 114] on input "* Task" at bounding box center [1377, 105] width 161 height 24
type input "**********"
click at [1307, 373] on input "****" at bounding box center [1313, 371] width 34 height 23
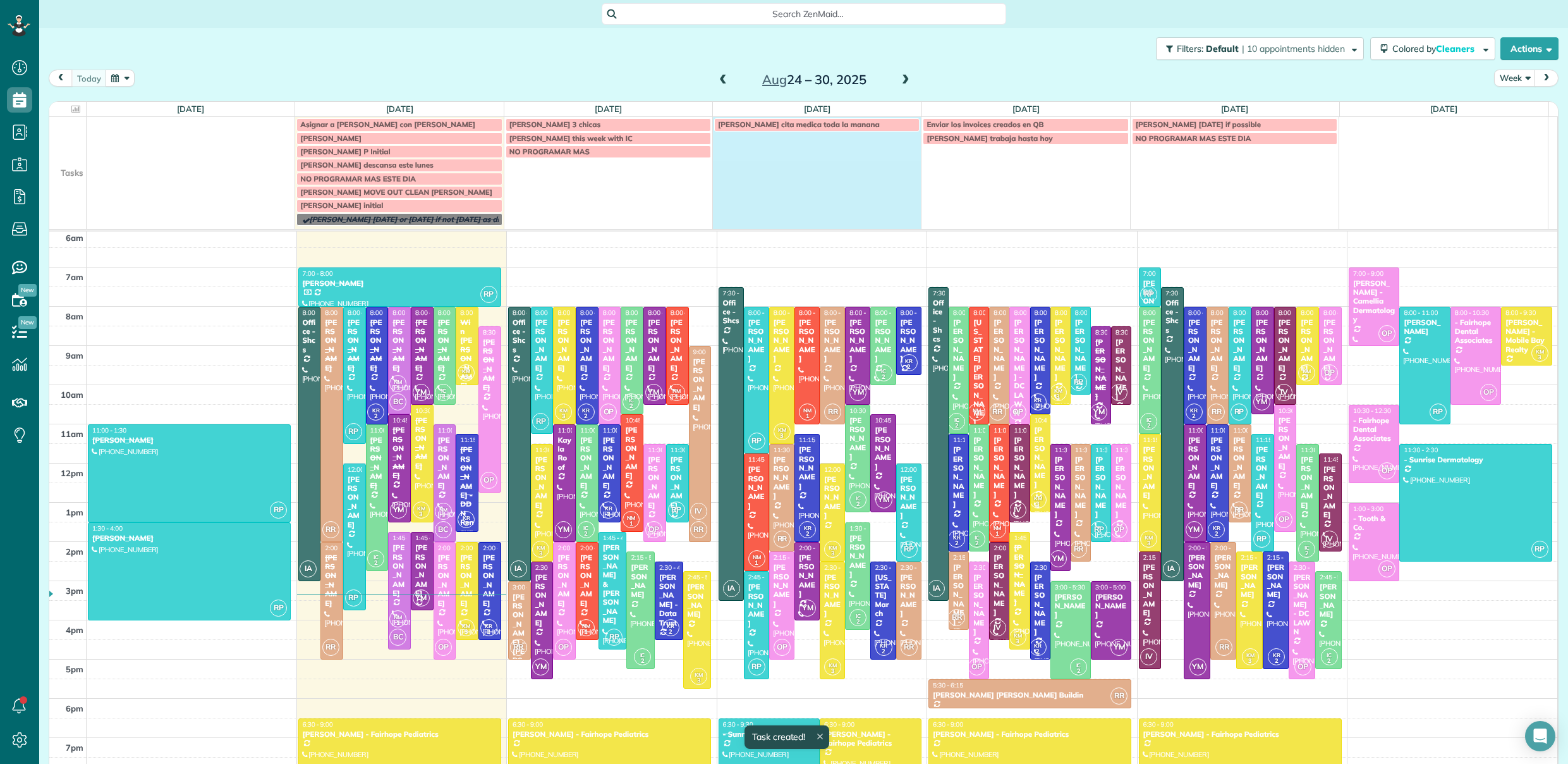
click at [790, 153] on td "[PERSON_NAME] cita medica toda la manana" at bounding box center [817, 171] width 209 height 109
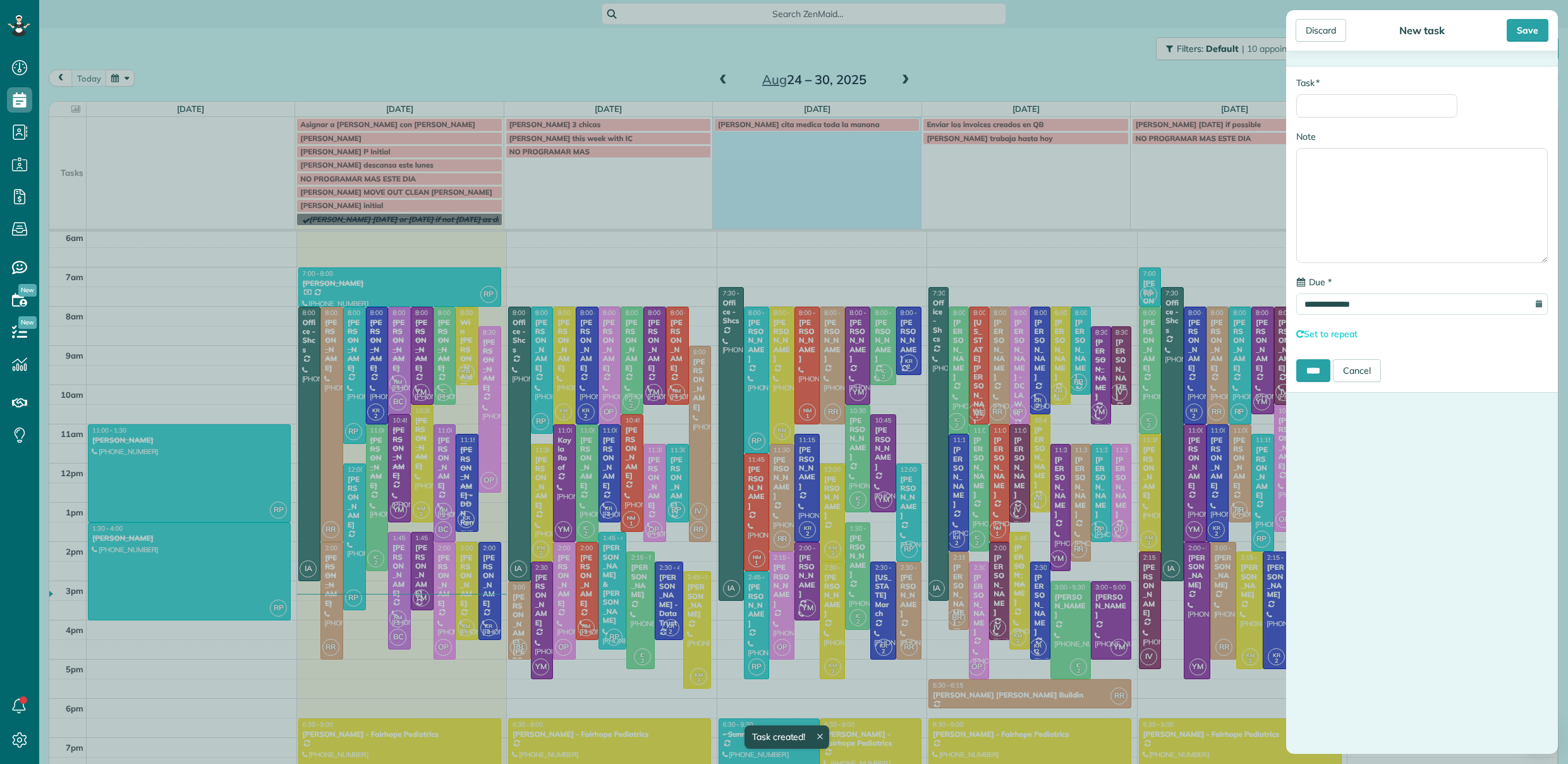
click at [1421, 93] on div "* Task" at bounding box center [1377, 97] width 161 height 41
click at [1420, 97] on input "* Task" at bounding box center [1377, 105] width 161 height 24
type input "**********"
click at [1313, 375] on input "****" at bounding box center [1313, 372] width 34 height 23
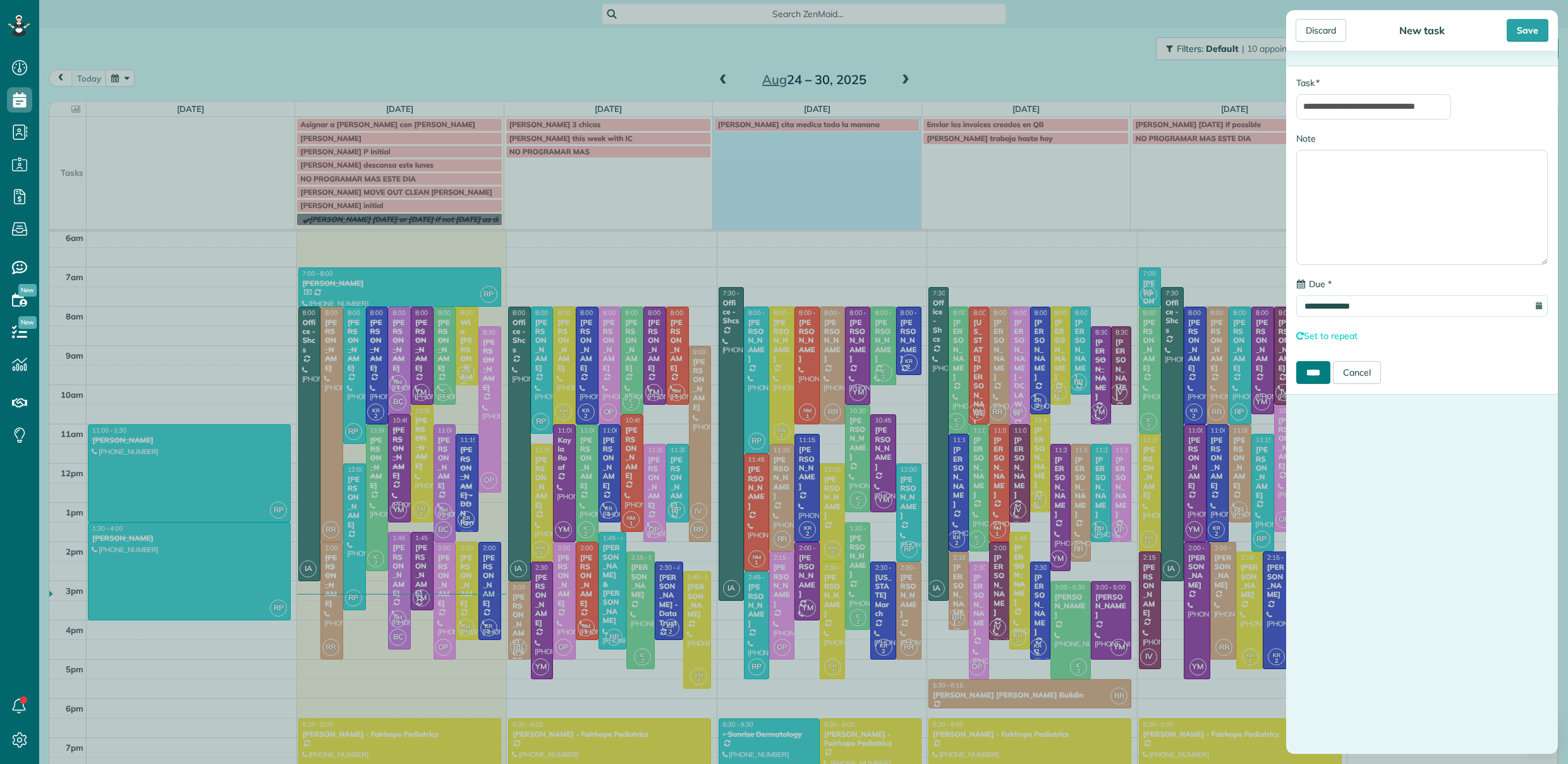
scroll to position [0, 0]
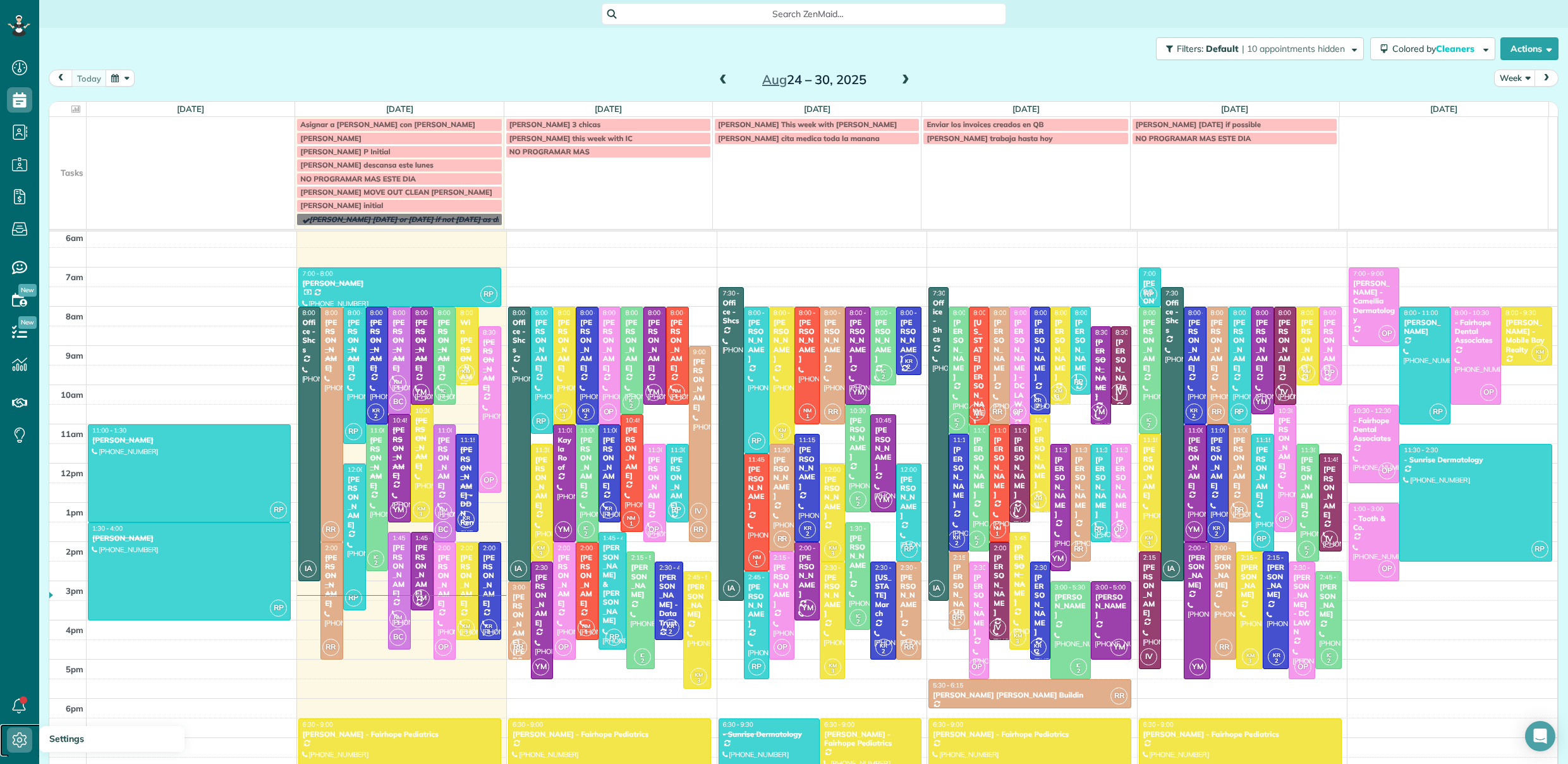
click at [27, 734] on icon at bounding box center [19, 740] width 26 height 26
